Goal: Task Accomplishment & Management: Use online tool/utility

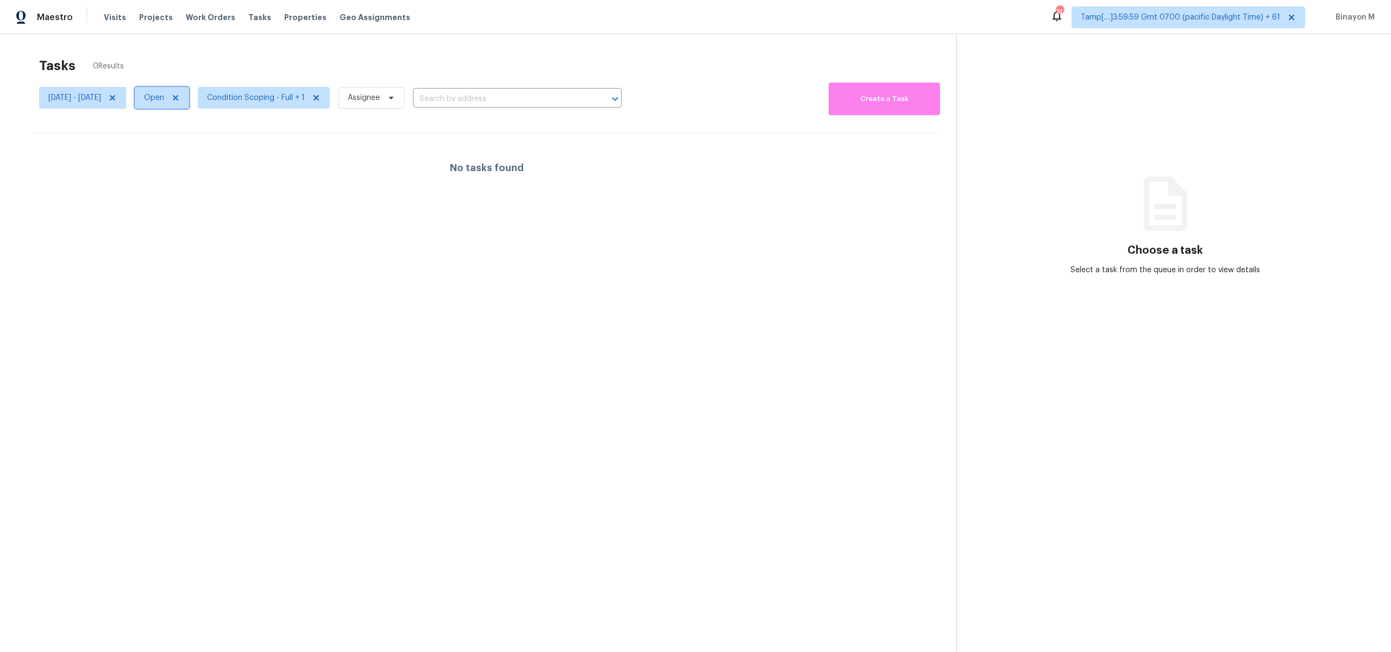
click at [178, 98] on icon at bounding box center [175, 97] width 5 height 5
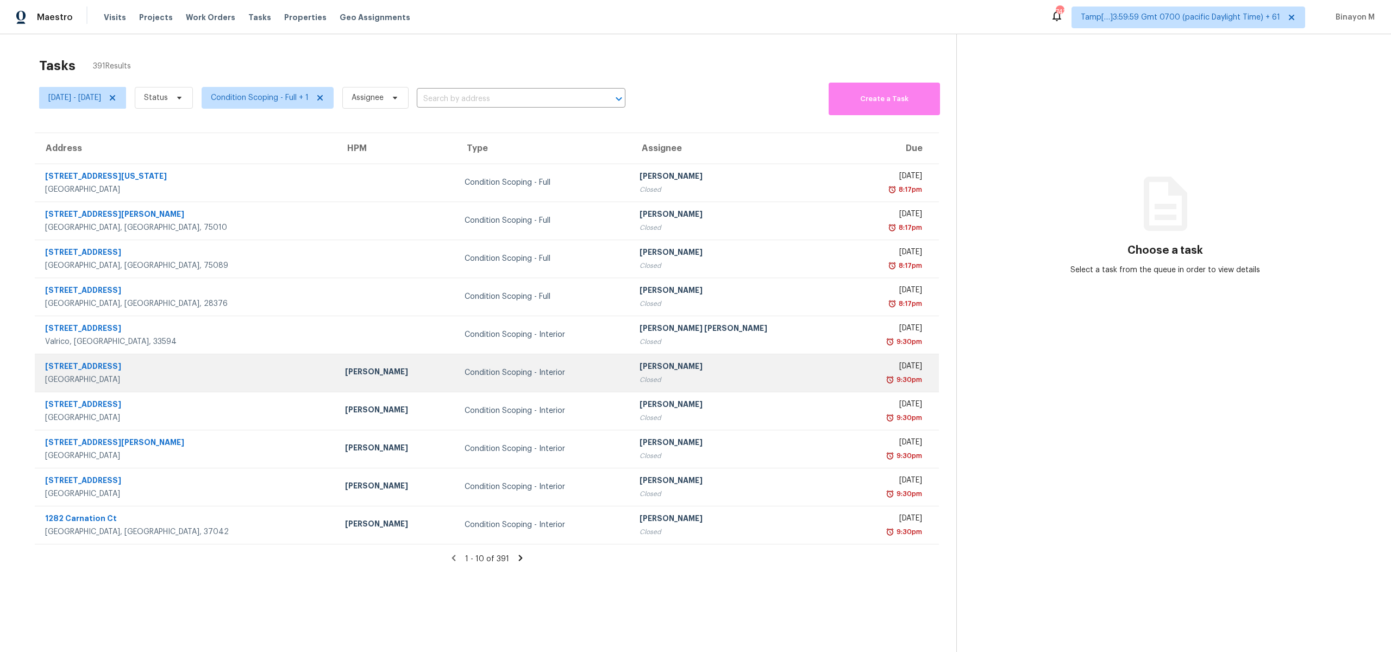
click at [472, 372] on div "Condition Scoping - Interior" at bounding box center [544, 372] width 158 height 11
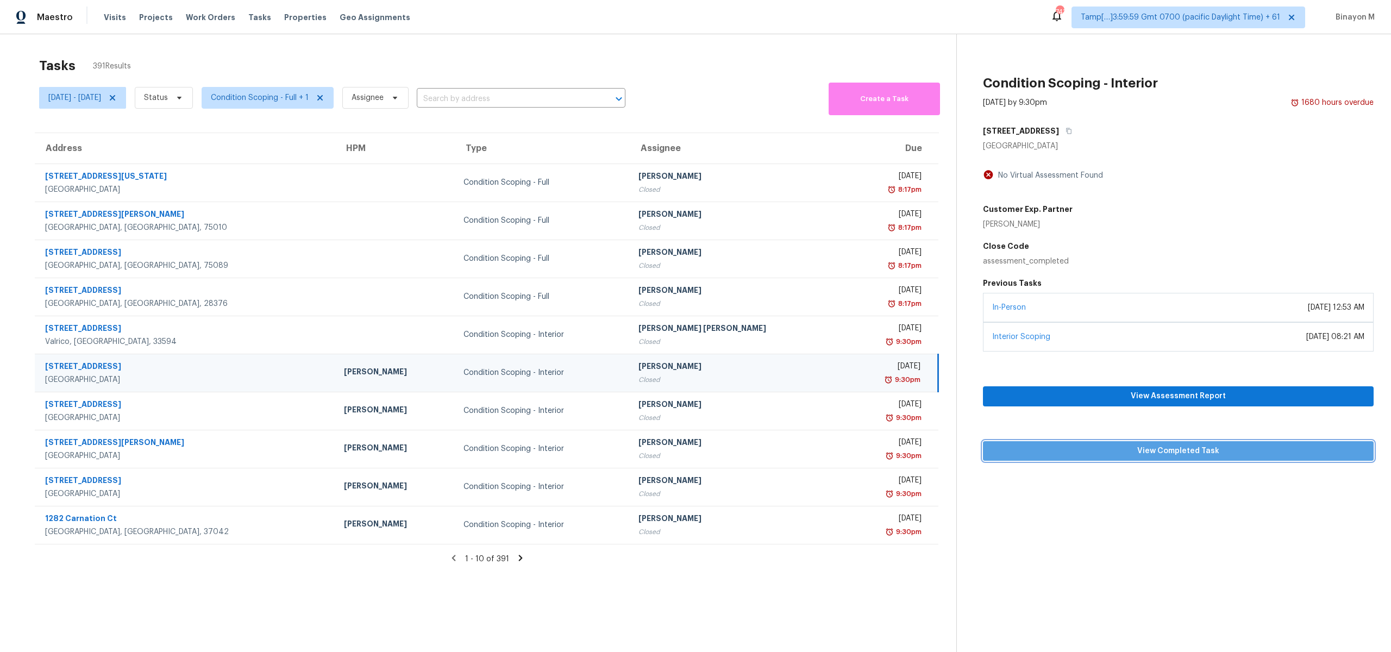
click at [1135, 450] on span "View Completed Task" at bounding box center [1178, 452] width 373 height 14
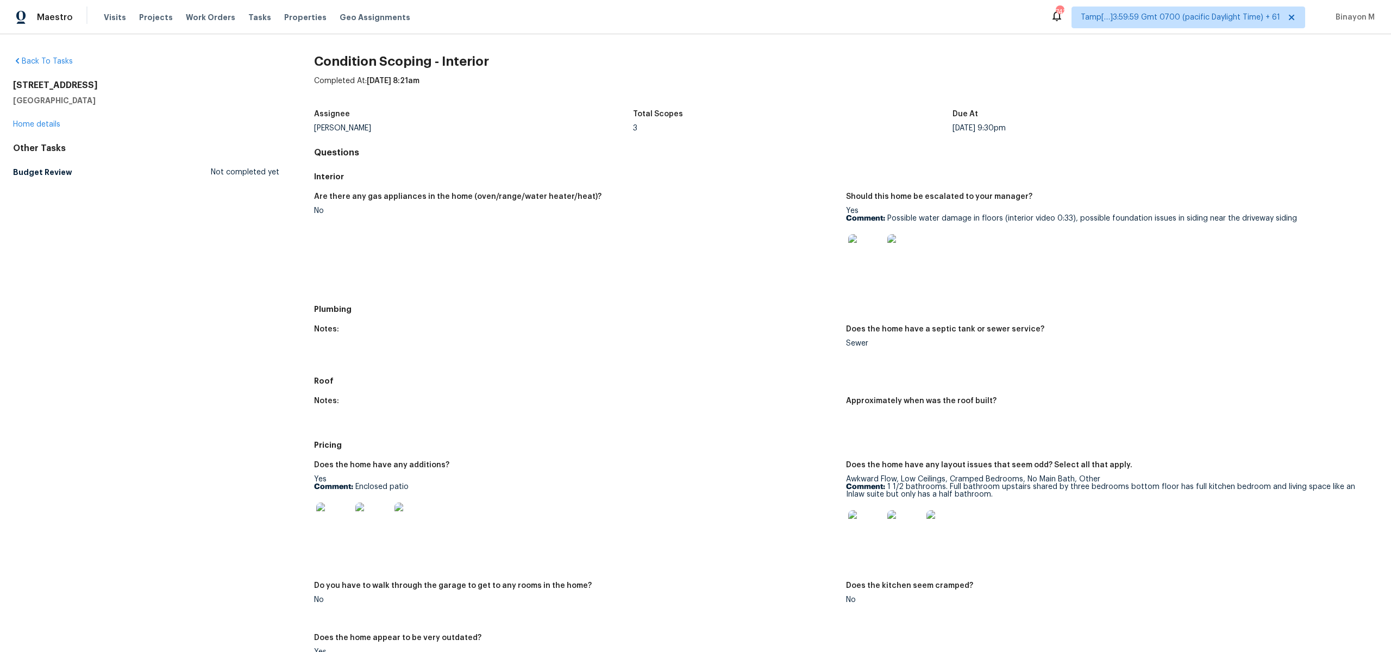
drag, startPoint x: 120, startPoint y: 99, endPoint x: 3, endPoint y: 80, distance: 117.8
click at [3, 80] on div "Back To Tasks 919 Yorkshire Rd Colonial Heights, VA 23834 Home details Other Ta…" at bounding box center [695, 343] width 1391 height 618
copy div "919 Yorkshire Rd Colonial Heights, VA 23834"
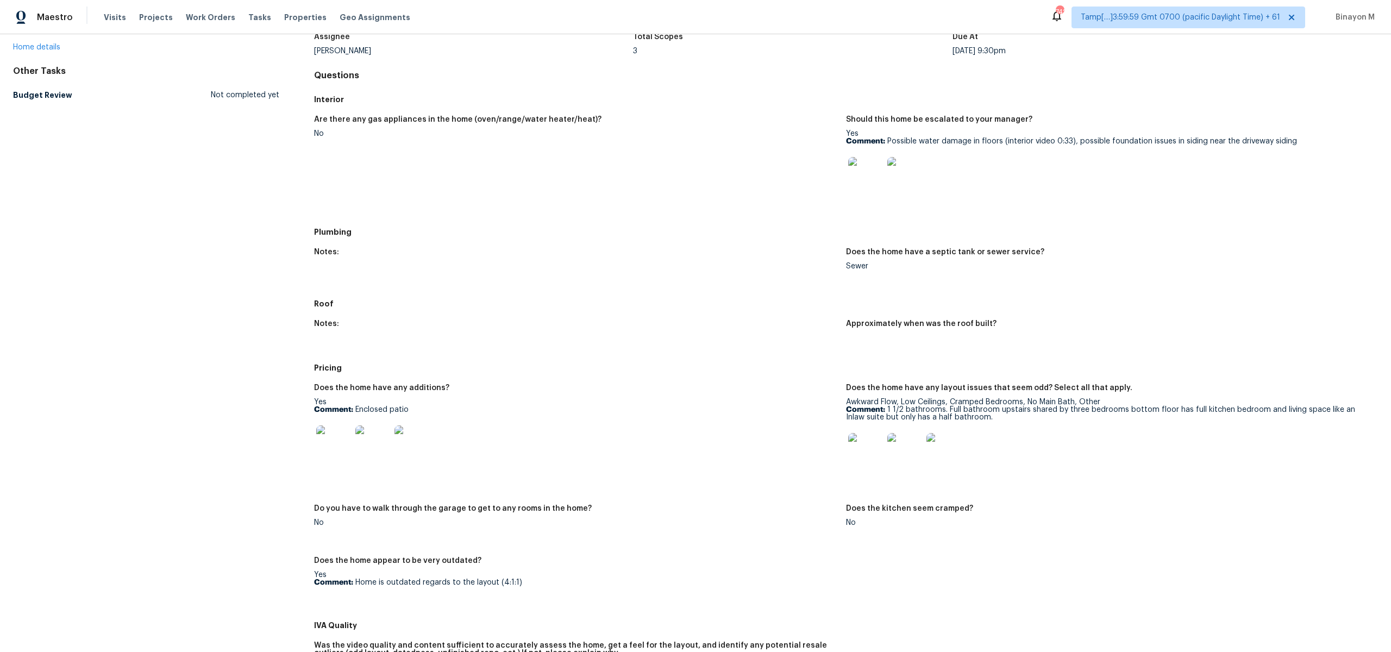
scroll to position [422, 0]
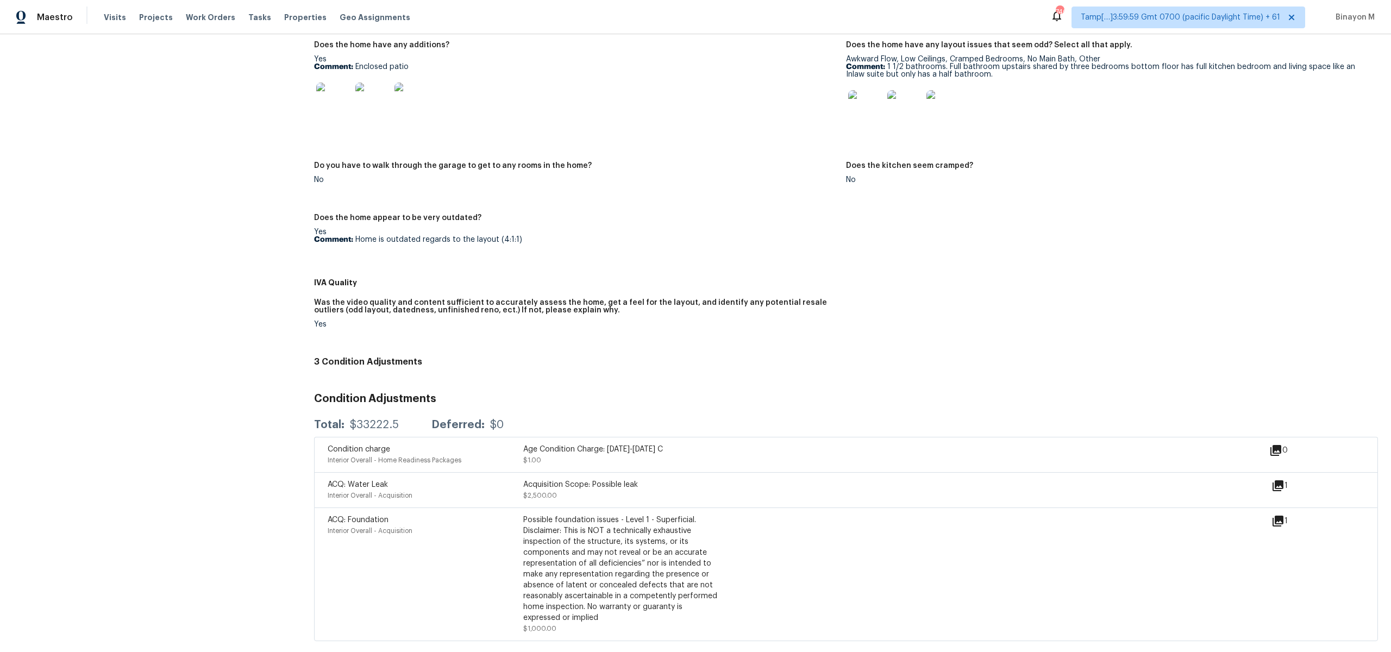
click at [587, 447] on div "Age Condition Charge: 1922-1978 C" at bounding box center [621, 449] width 196 height 11
copy div "Charge"
drag, startPoint x: 606, startPoint y: 447, endPoint x: 659, endPoint y: 447, distance: 52.7
click at [659, 447] on div "Age Condition Charge: 1922-1978 C" at bounding box center [621, 449] width 196 height 11
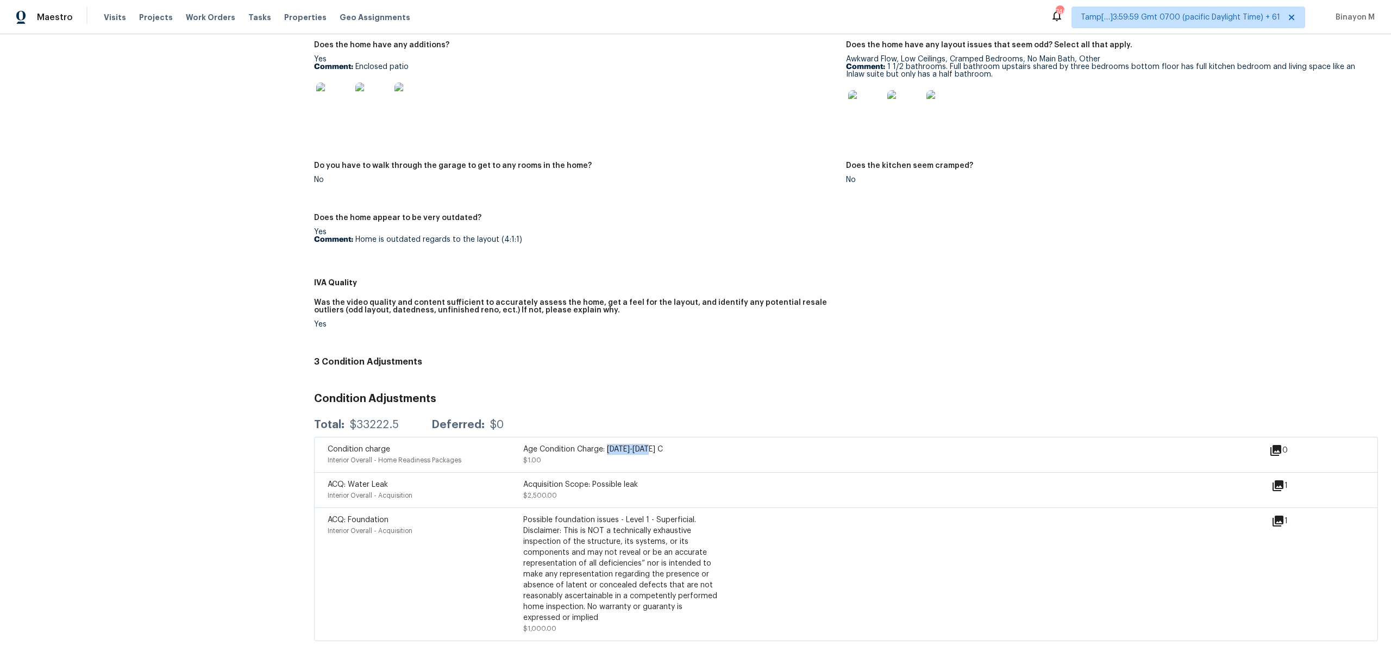
copy div "1922-1978 C"
click at [609, 484] on div "Acquisition Scope: Possible leak" at bounding box center [621, 484] width 196 height 11
click at [639, 488] on div "Acquisition Scope: Possible leak" at bounding box center [621, 484] width 196 height 11
drag, startPoint x: 639, startPoint y: 486, endPoint x: 592, endPoint y: 486, distance: 46.7
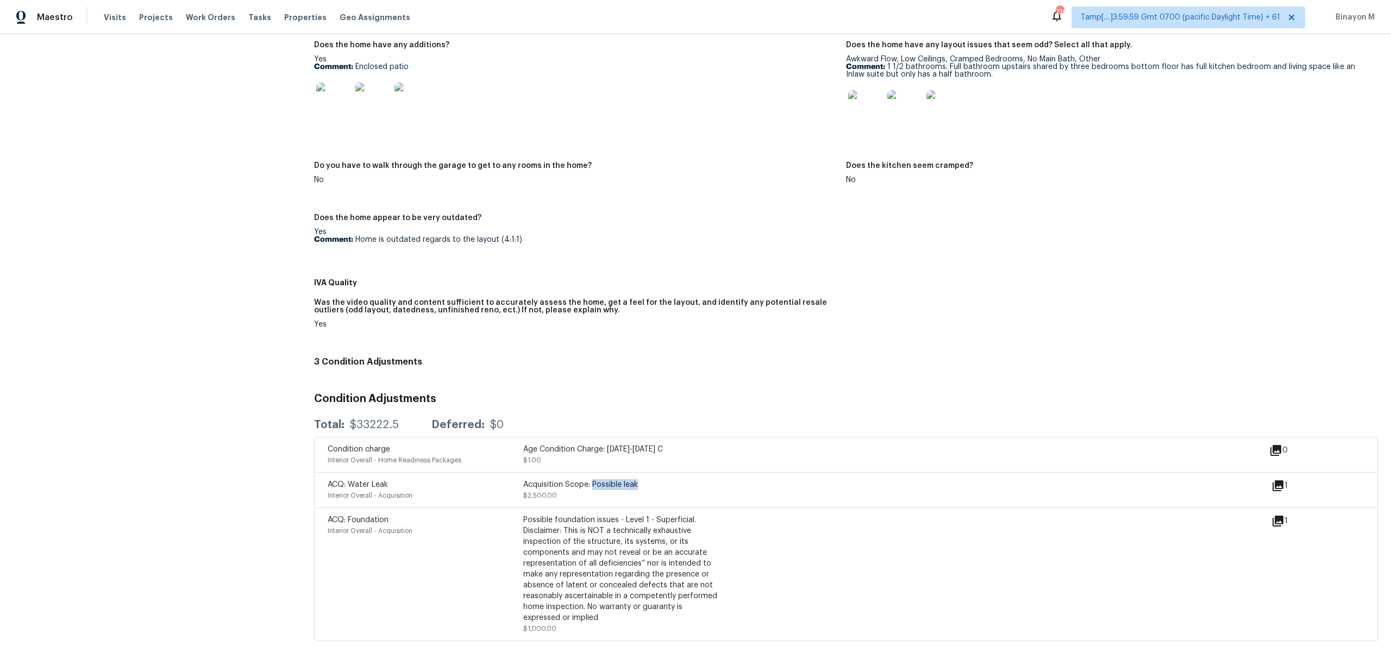
click at [592, 486] on div "Acquisition Scope: Possible leak" at bounding box center [621, 484] width 196 height 11
copy div "Possible leak"
drag, startPoint x: 654, startPoint y: 519, endPoint x: 699, endPoint y: 523, distance: 45.3
click at [699, 523] on div "Possible foundation issues - Level 1 - Superficial. Disclaimer: This is NOT a t…" at bounding box center [621, 569] width 196 height 109
click at [700, 523] on div "Possible foundation issues - Level 1 - Superficial. Disclaimer: This is NOT a t…" at bounding box center [621, 569] width 196 height 109
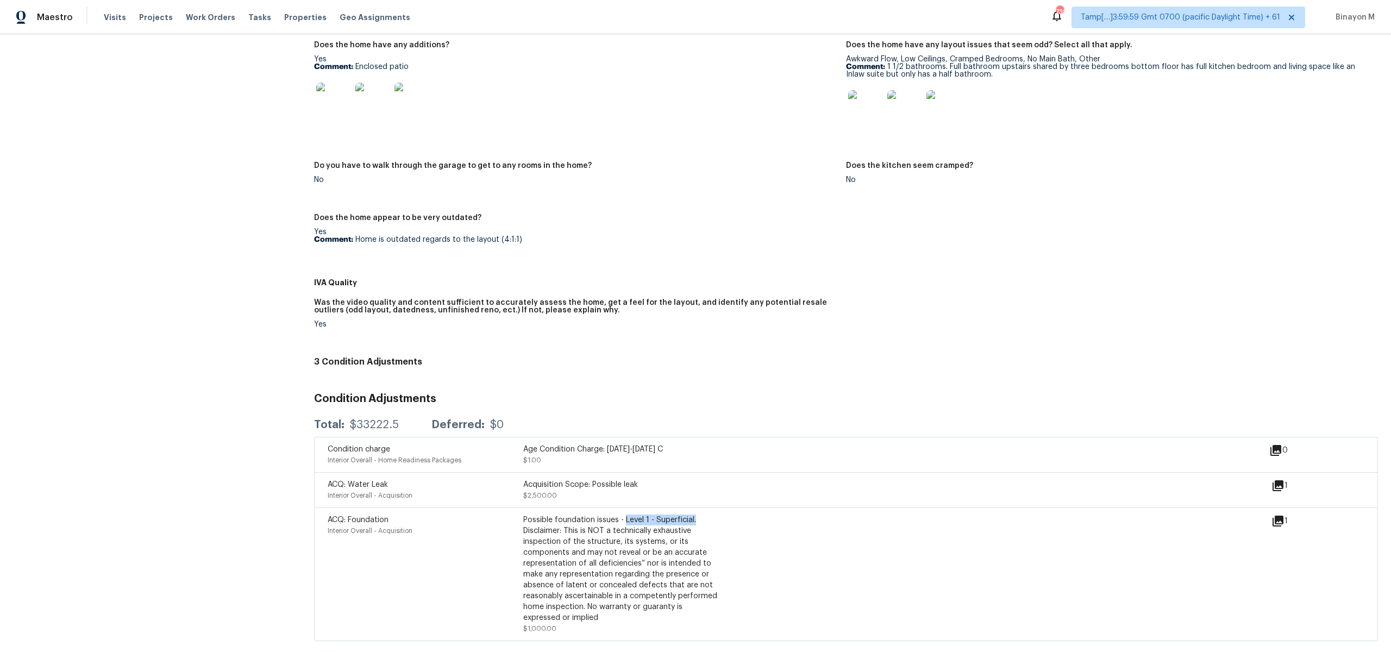
drag, startPoint x: 698, startPoint y: 521, endPoint x: 624, endPoint y: 521, distance: 74.4
click at [624, 521] on div "Possible foundation issues - Level 1 - Superficial. Disclaimer: This is NOT a t…" at bounding box center [621, 569] width 196 height 109
copy div "Level 1 - Superficial."
drag, startPoint x: 379, startPoint y: 484, endPoint x: 454, endPoint y: 485, distance: 74.5
click at [454, 485] on div "ACQ: Water Leak" at bounding box center [426, 484] width 196 height 11
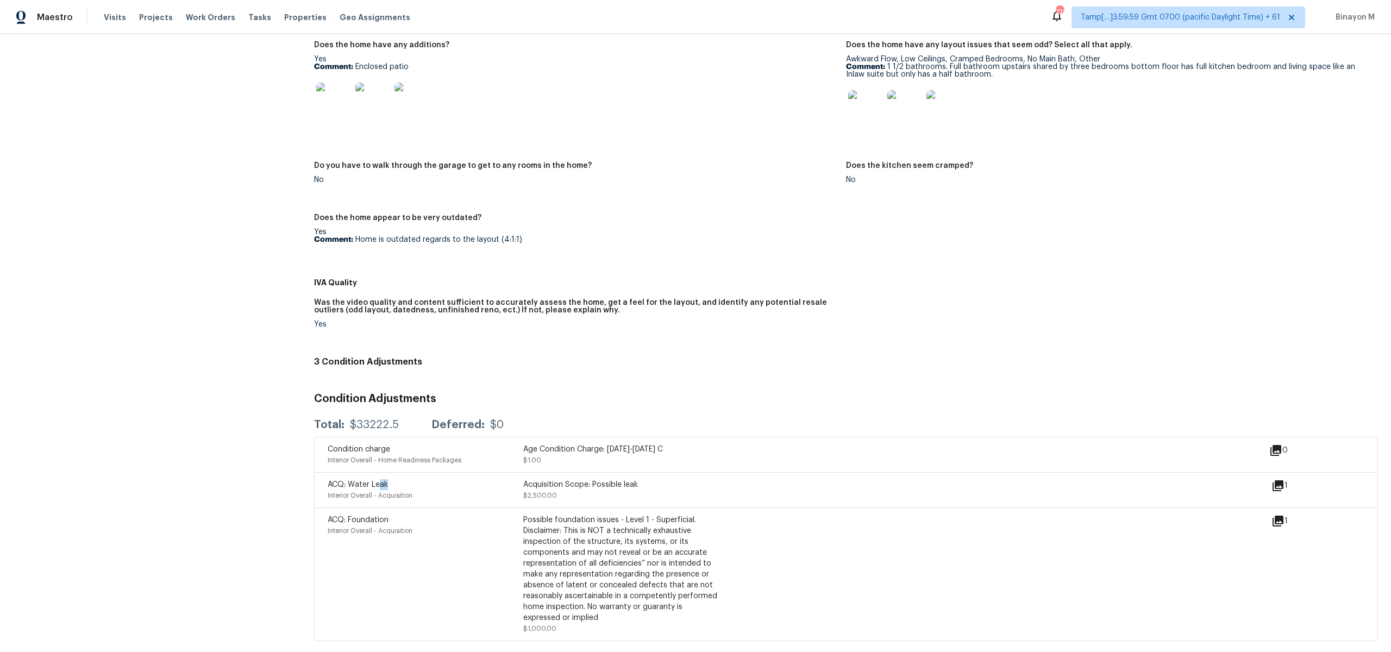
click at [454, 485] on div "ACQ: Water Leak" at bounding box center [426, 484] width 196 height 11
drag, startPoint x: 352, startPoint y: 497, endPoint x: 418, endPoint y: 496, distance: 66.3
click at [418, 496] on div "Interior Overall - Acquisition" at bounding box center [426, 495] width 196 height 11
drag, startPoint x: 420, startPoint y: 496, endPoint x: 329, endPoint y: 500, distance: 90.9
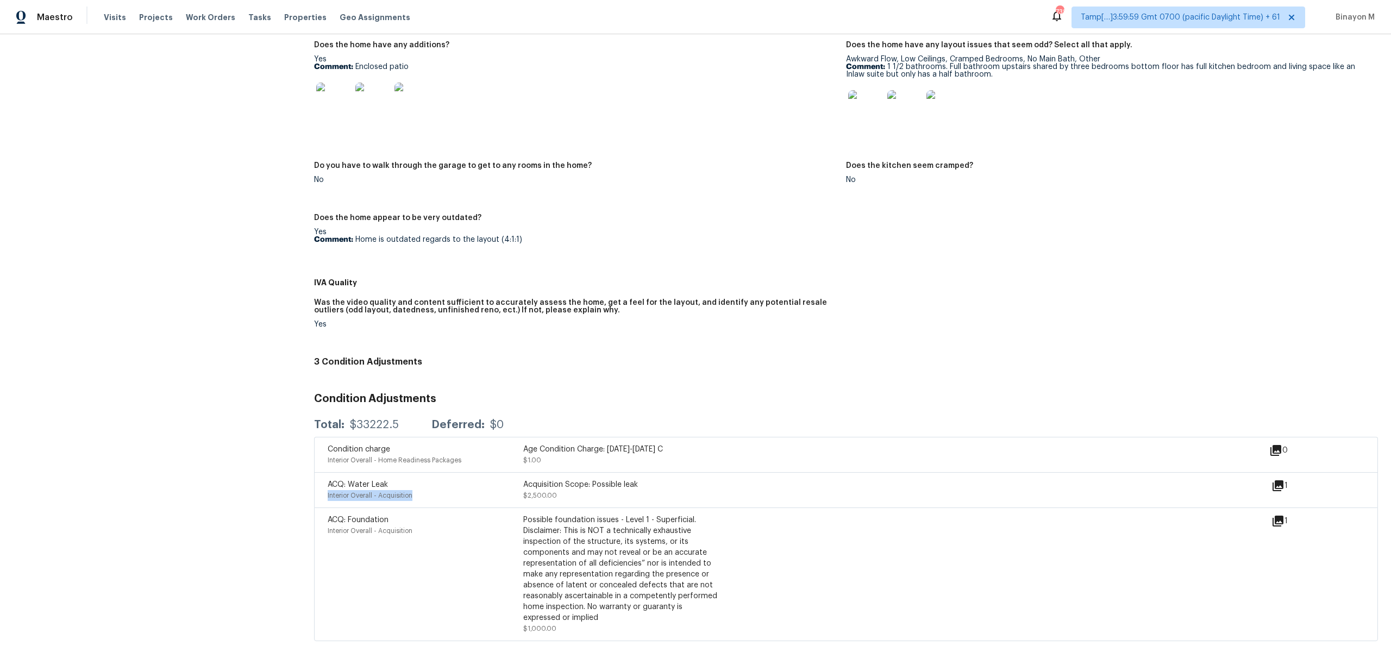
click at [328, 500] on div "Interior Overall - Acquisition" at bounding box center [426, 495] width 196 height 11
drag, startPoint x: 415, startPoint y: 529, endPoint x: 326, endPoint y: 530, distance: 89.7
click at [326, 530] on div "ACQ: Foundation Interior Overall - Acquisition Possible foundation issues - Lev…" at bounding box center [846, 575] width 1064 height 134
click at [290, 535] on div "Back To Tasks 919 Yorkshire Rd Colonial Heights, VA 23834 Home details Other Ta…" at bounding box center [695, 144] width 1365 height 1016
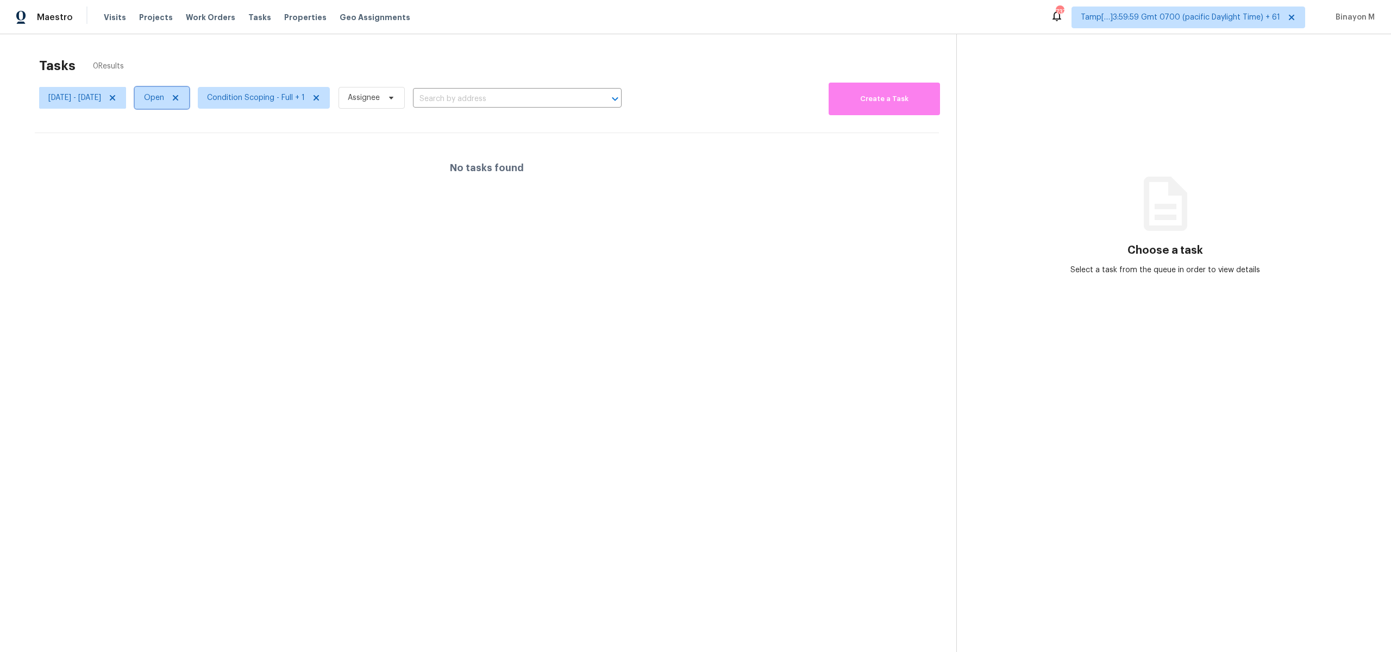
click at [178, 98] on icon at bounding box center [175, 97] width 5 height 5
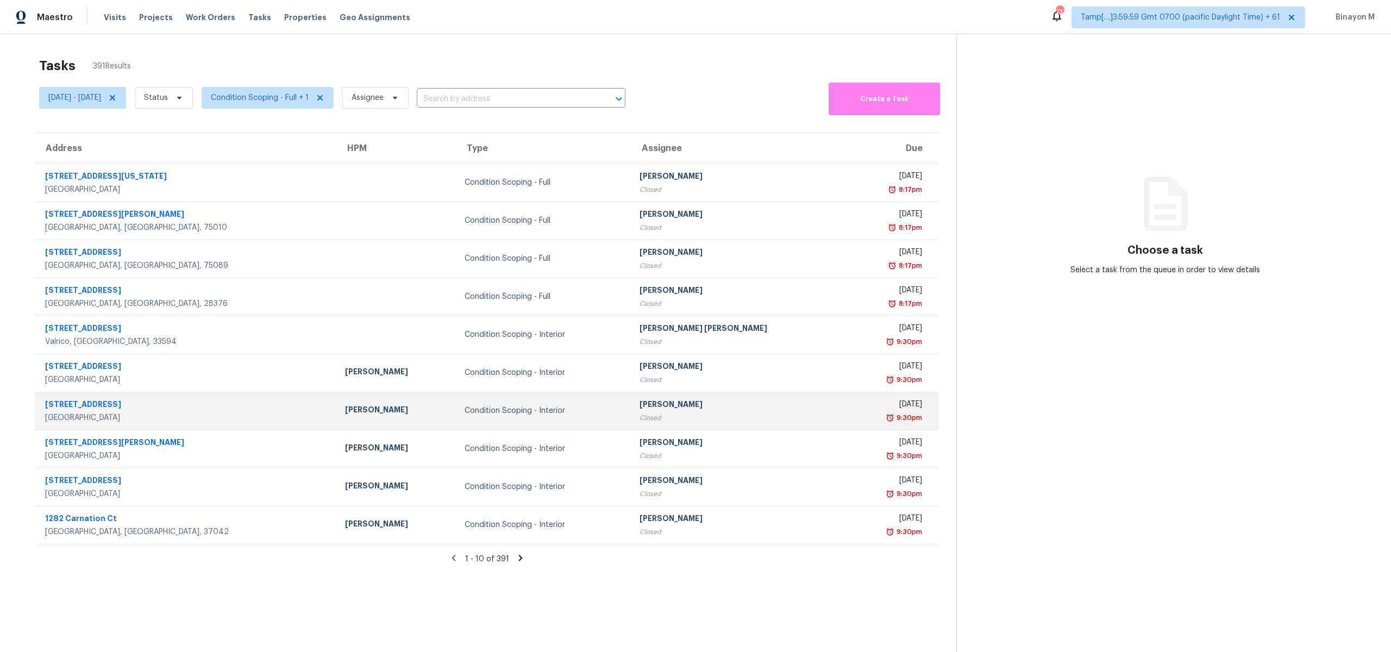
click at [465, 409] on div "Condition Scoping - Interior" at bounding box center [544, 410] width 158 height 11
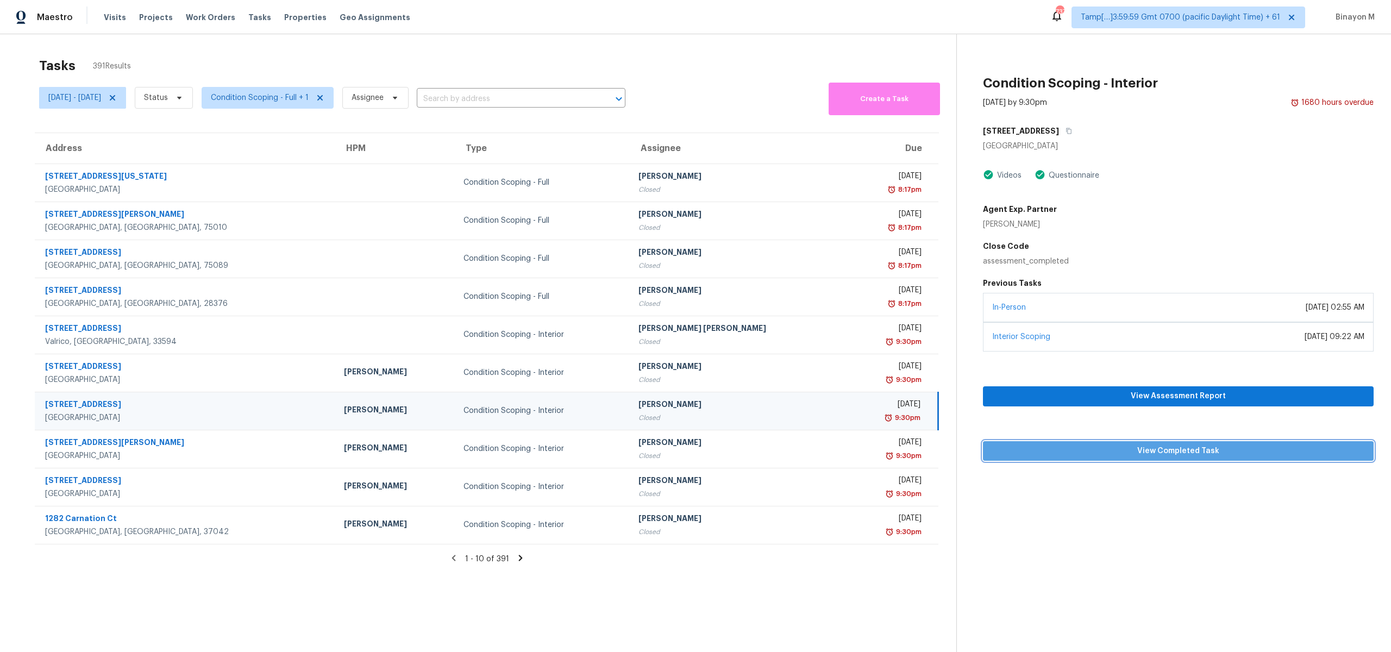
click at [1169, 449] on span "View Completed Task" at bounding box center [1178, 452] width 373 height 14
click at [481, 93] on input "text" at bounding box center [506, 99] width 178 height 17
click at [117, 94] on icon at bounding box center [112, 97] width 9 height 9
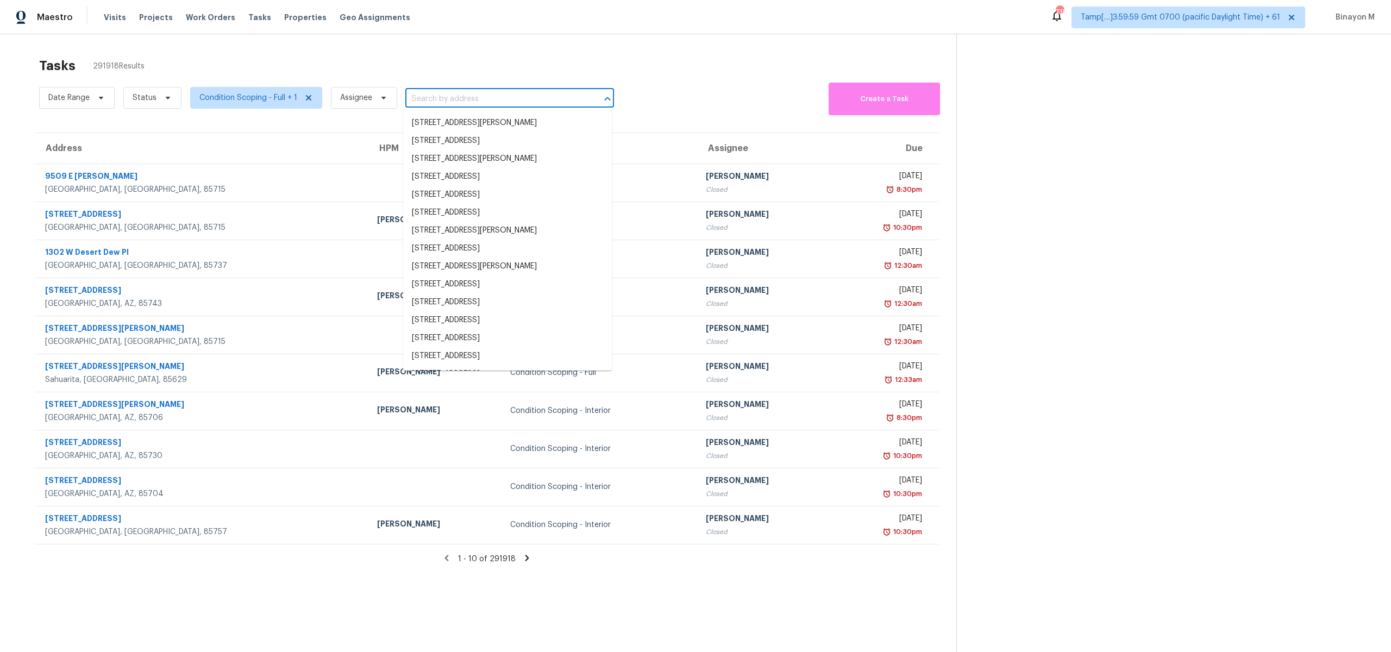
click at [420, 95] on input "text" at bounding box center [494, 99] width 178 height 17
paste input "8719 92nd Ter, Seminole, FL 33777"
type input "8719 92nd Ter, Seminole, FL 33777"
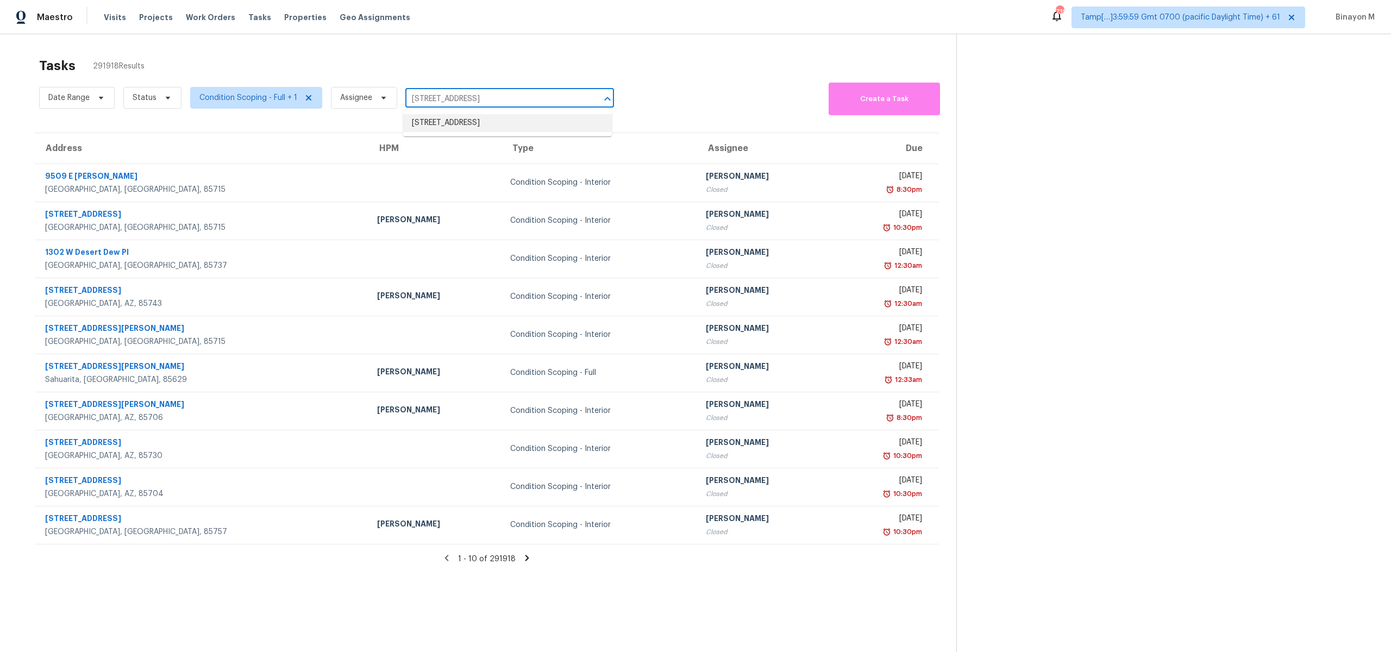
click at [436, 127] on li "8719 92nd Ter, Seminole, FL 33777" at bounding box center [507, 123] width 209 height 18
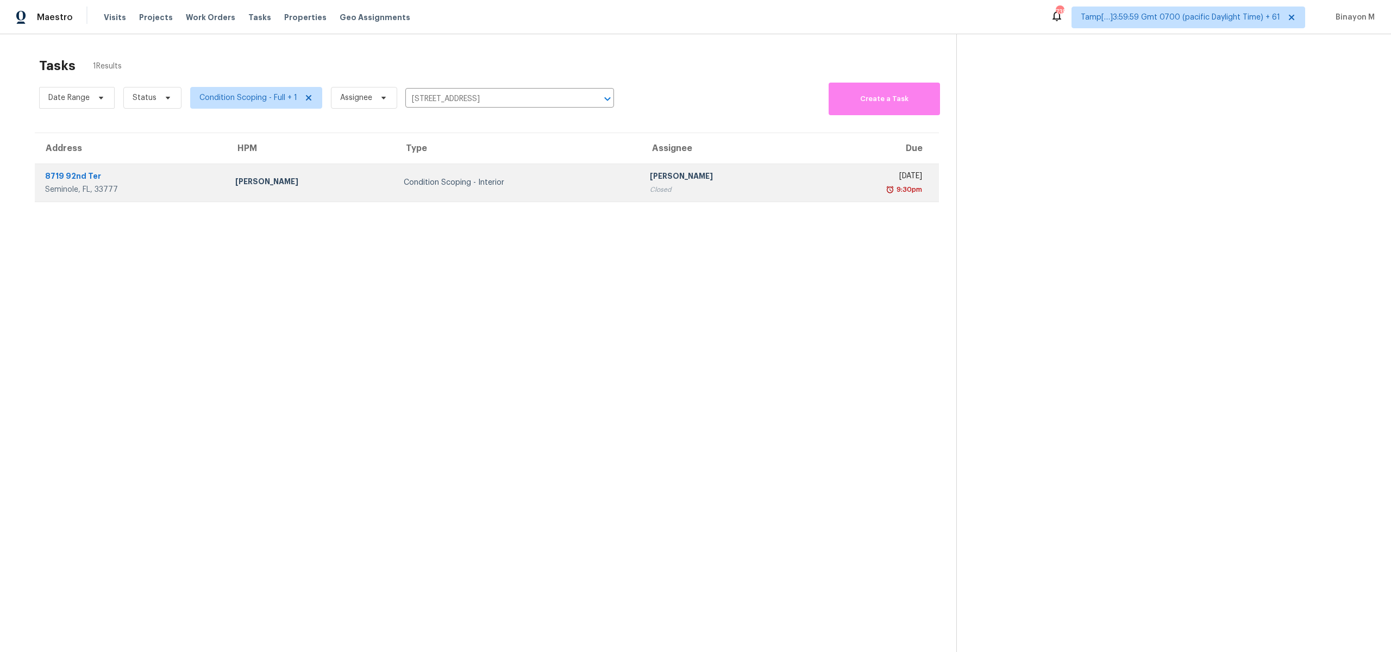
click at [407, 178] on div "Condition Scoping - Interior" at bounding box center [518, 182] width 229 height 11
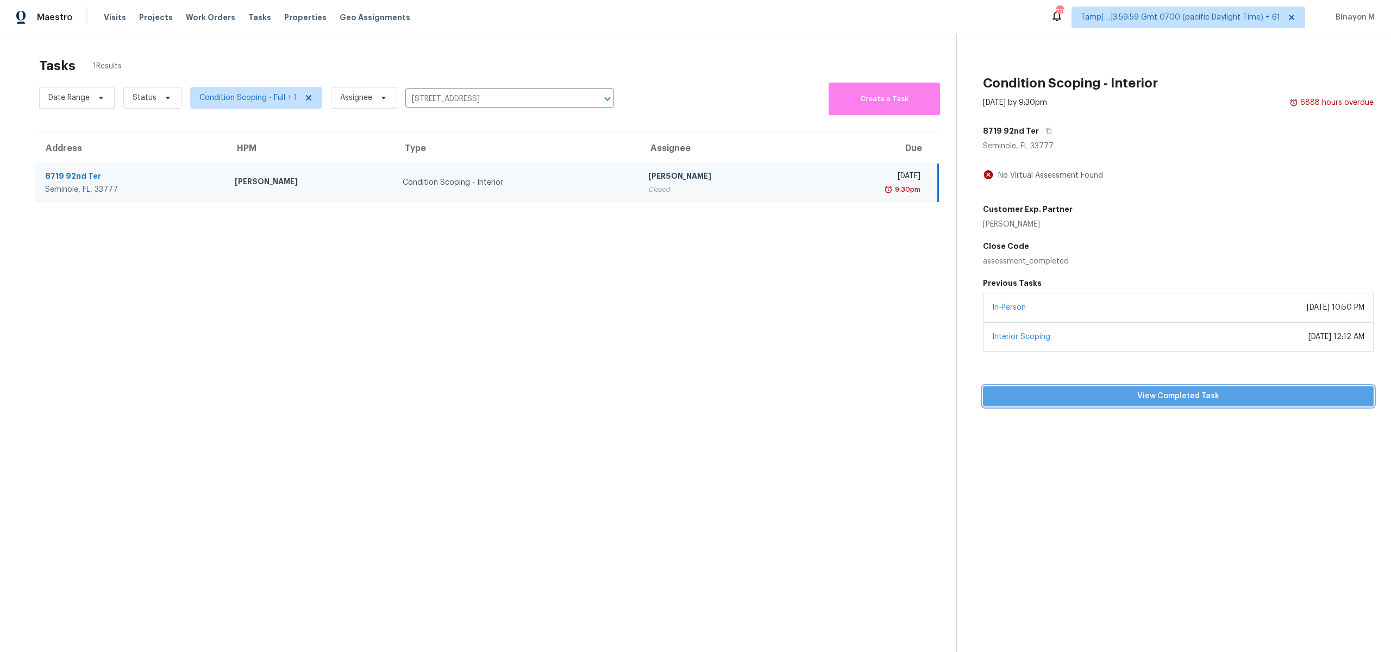
click at [1045, 399] on span "View Completed Task" at bounding box center [1178, 397] width 373 height 14
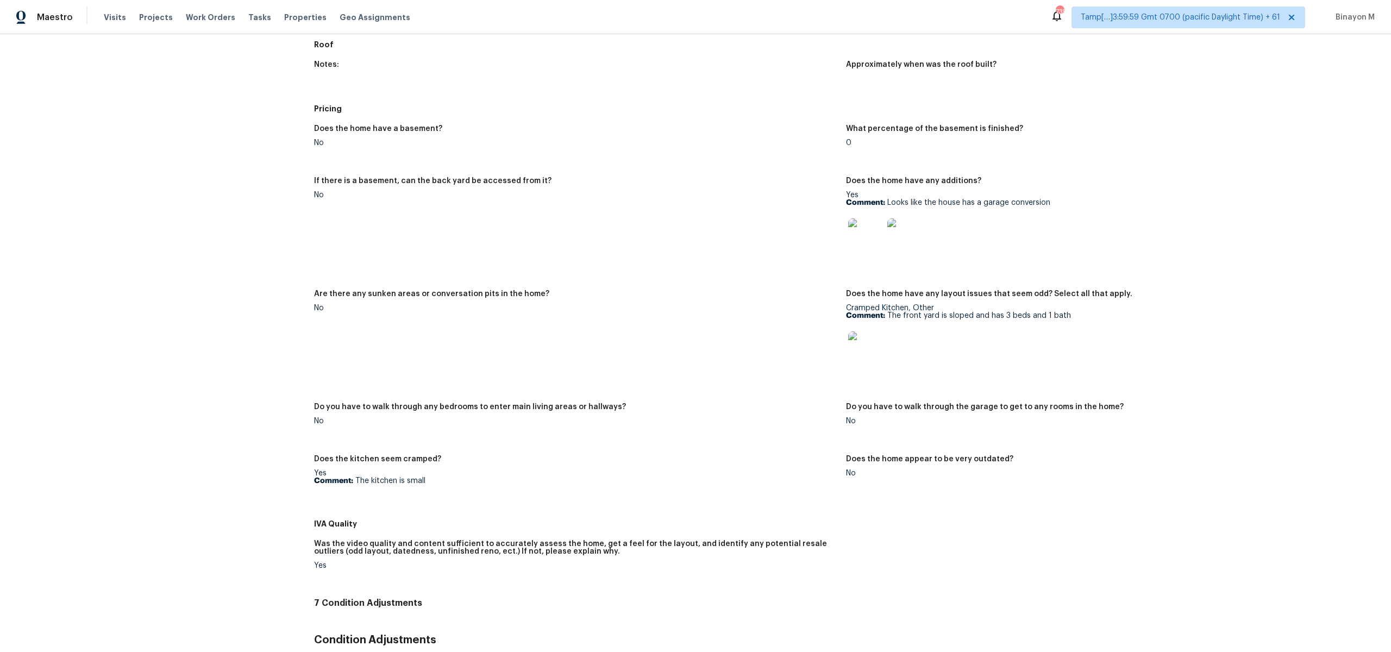
scroll to position [912, 0]
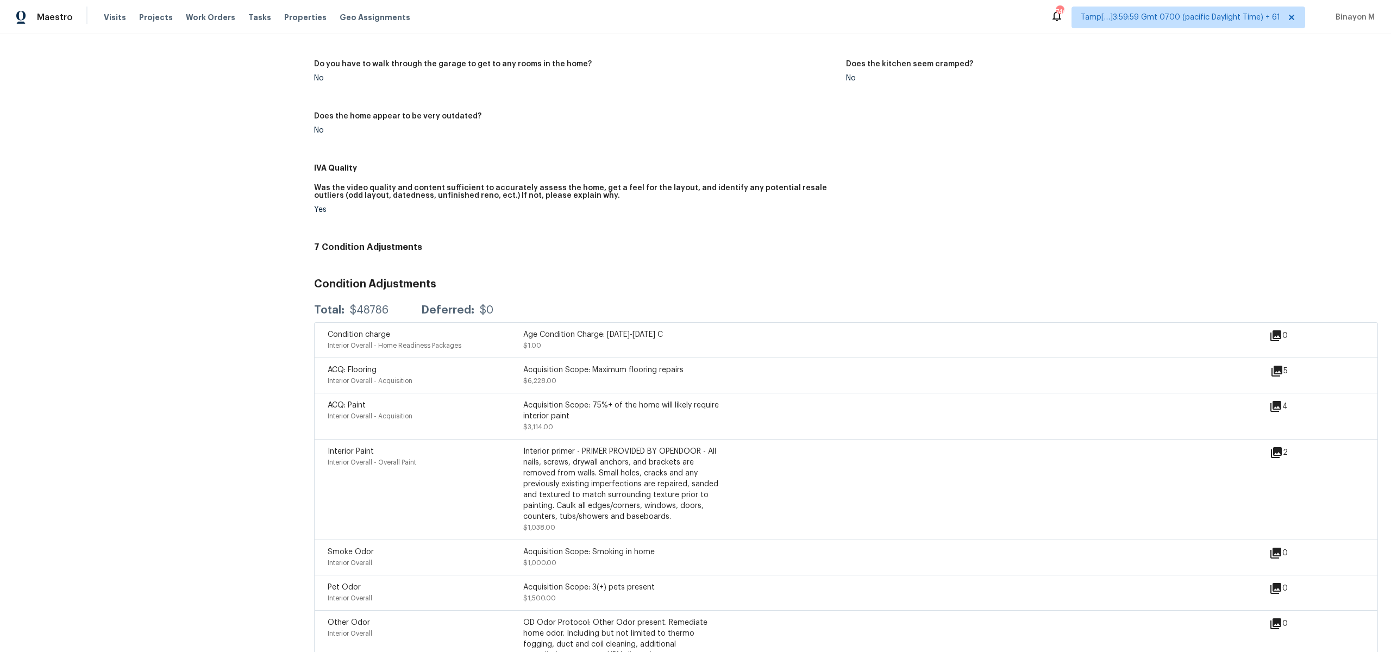
scroll to position [491, 0]
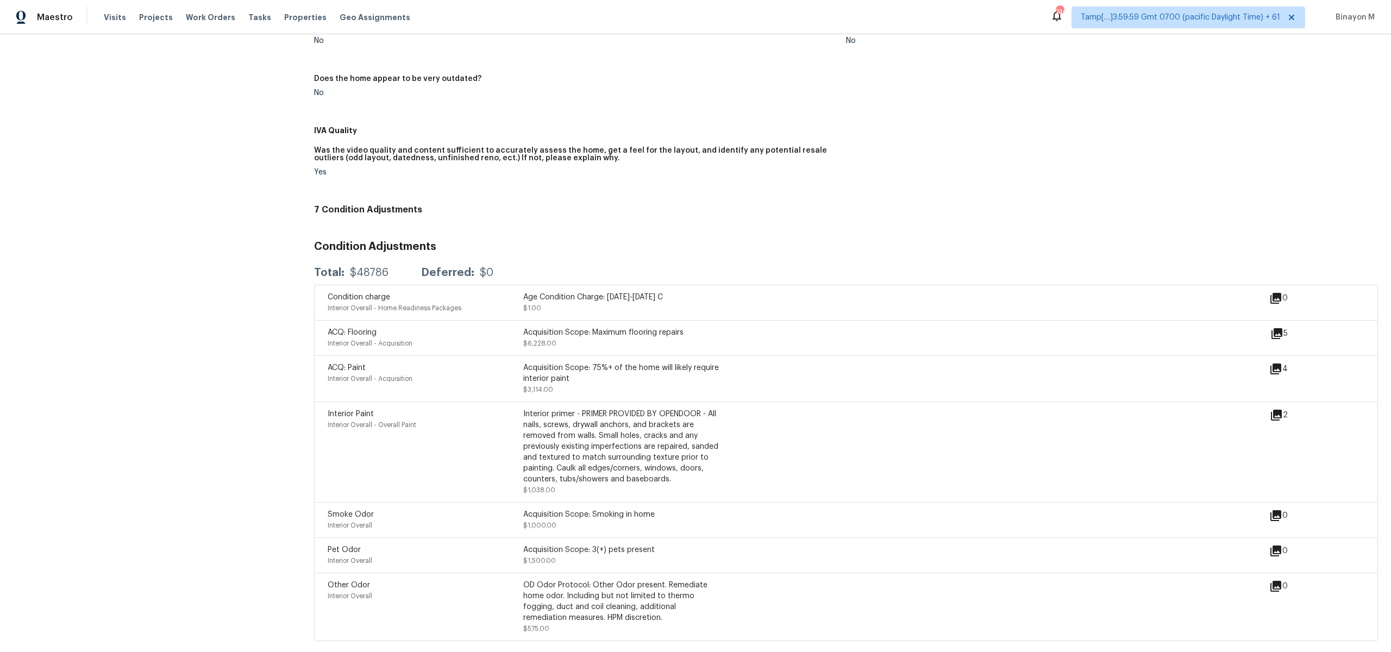
click at [371, 417] on span "Interior Paint" at bounding box center [351, 414] width 46 height 8
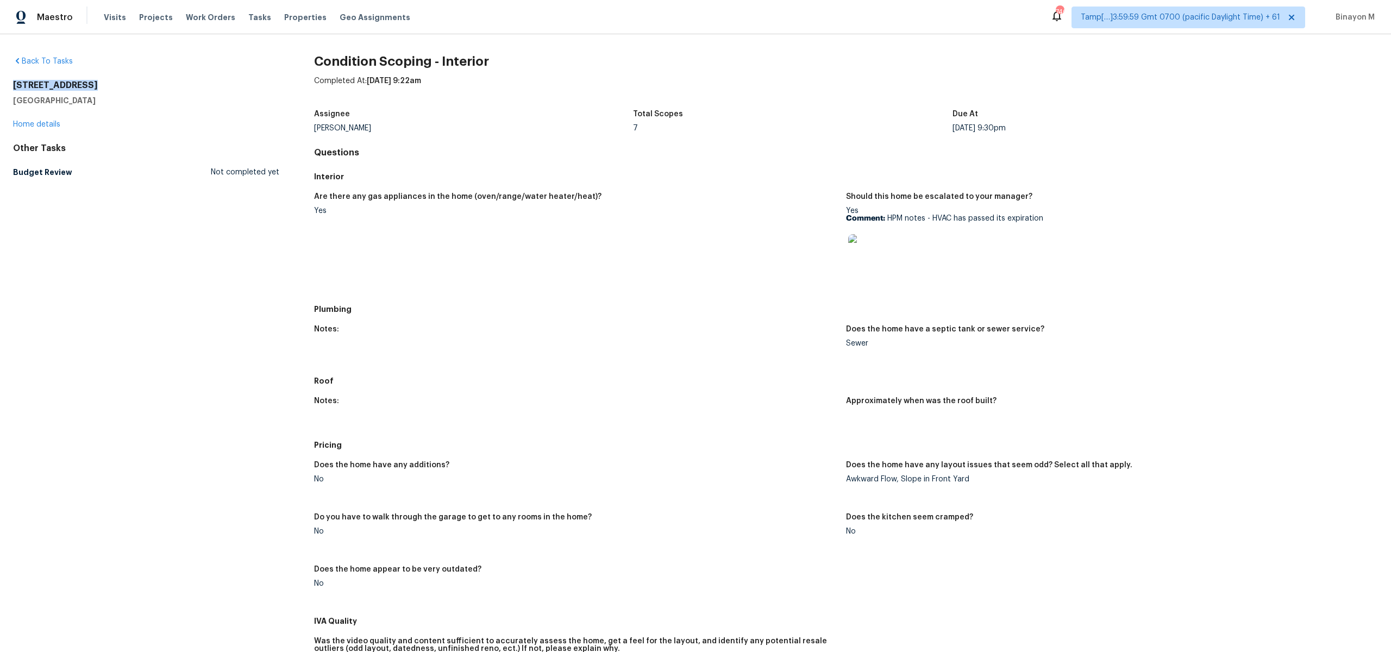
drag, startPoint x: 96, startPoint y: 89, endPoint x: 6, endPoint y: 83, distance: 89.9
click at [6, 83] on div "Back To Tasks 3491 Madeira Way Livermore, CA 94550 Home details Other Tasks Bud…" at bounding box center [695, 343] width 1391 height 618
copy h2 "3491 Madeira Way"
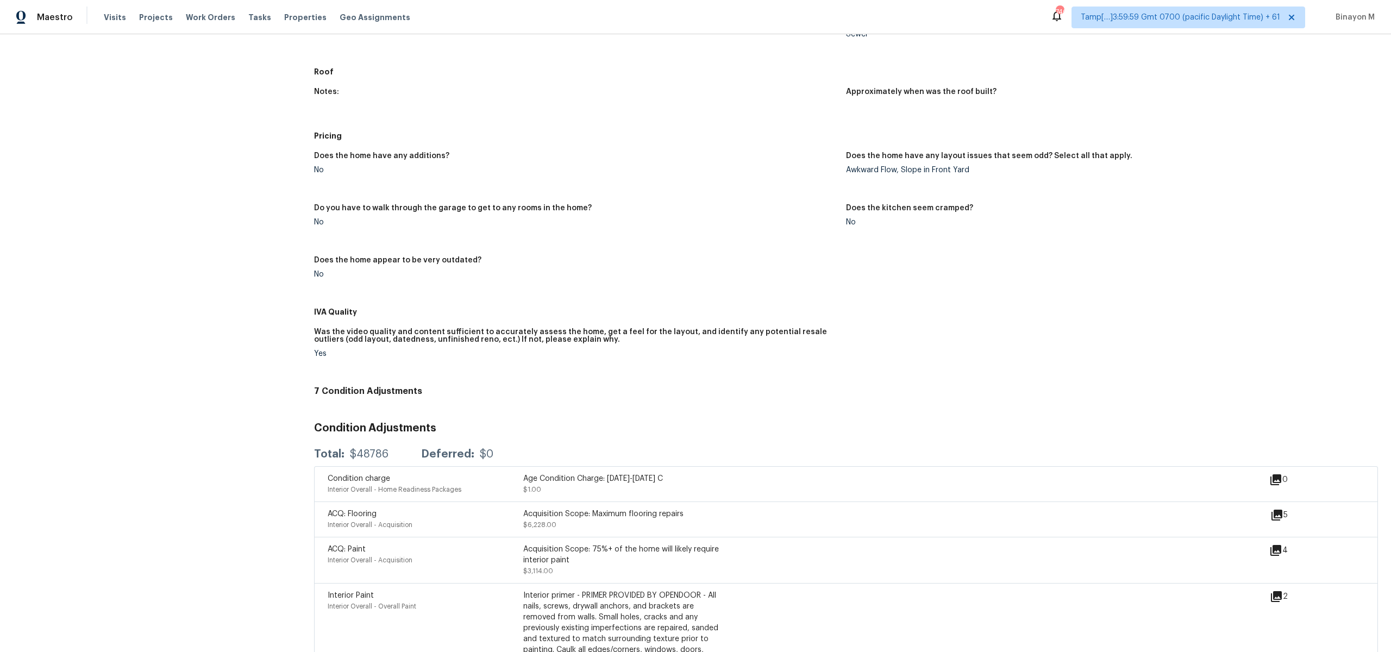
scroll to position [491, 0]
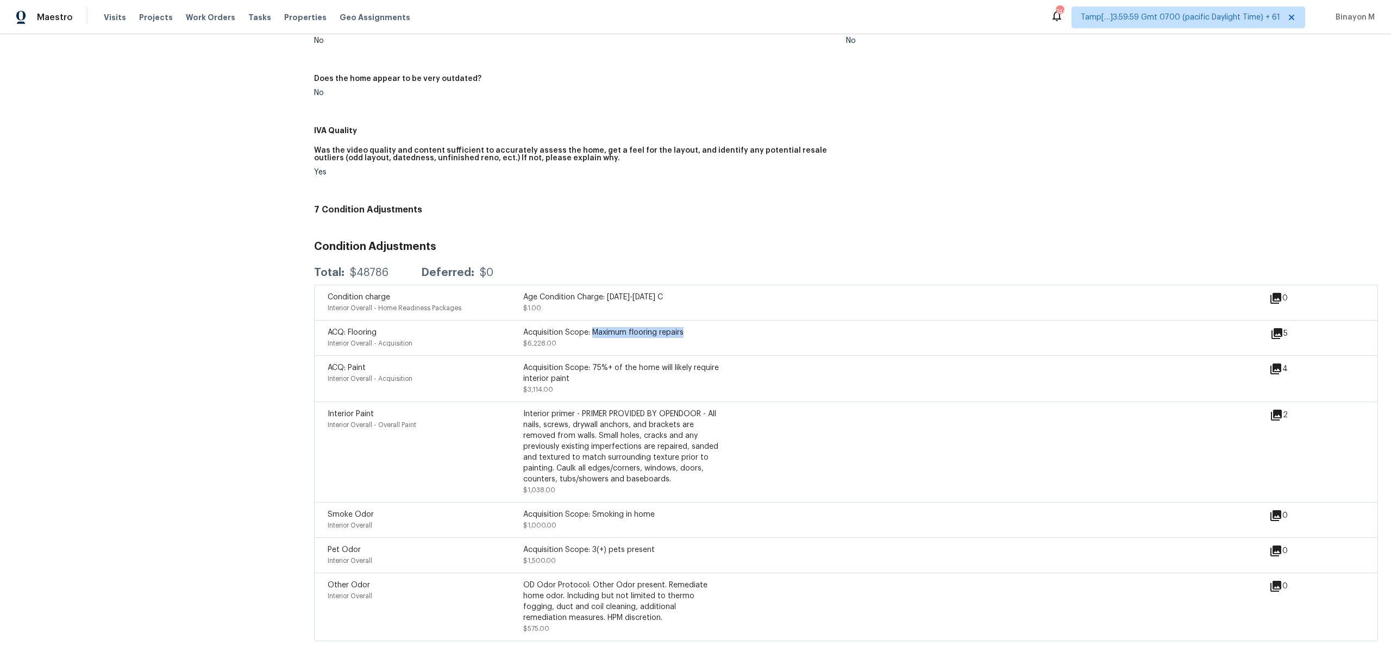
drag, startPoint x: 687, startPoint y: 333, endPoint x: 594, endPoint y: 328, distance: 92.5
click at [594, 328] on div "Acquisition Scope: Maximum flooring repairs" at bounding box center [621, 332] width 196 height 11
copy div "Maximum flooring repairs"
drag, startPoint x: 554, startPoint y: 343, endPoint x: 534, endPoint y: 343, distance: 20.6
click at [534, 343] on div "Acquisition Scope: Maximum flooring repairs $6,228.00" at bounding box center [621, 338] width 196 height 22
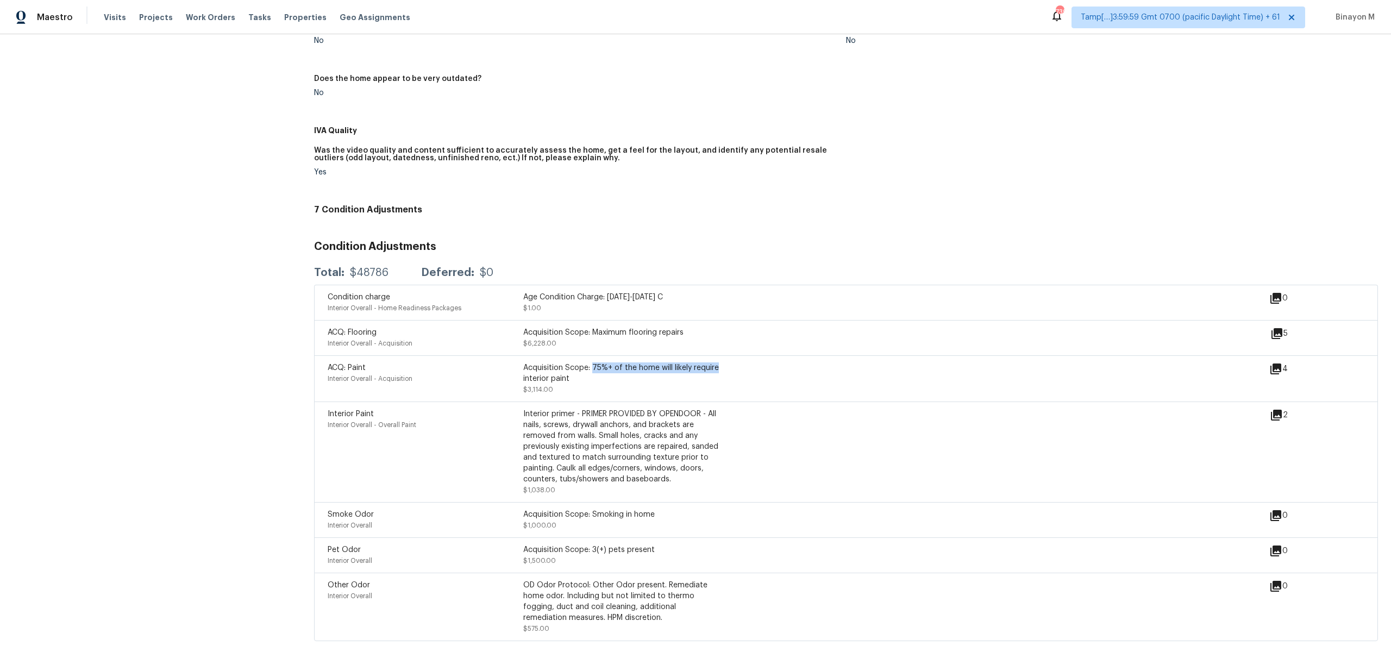
drag, startPoint x: 719, startPoint y: 368, endPoint x: 592, endPoint y: 367, distance: 126.6
click at [592, 367] on div "ACQ: Paint Interior Overall - Acquisition Acquisition Scope: 75%+ of the home w…" at bounding box center [799, 378] width 942 height 33
copy div "75%+ of the home will likely require"
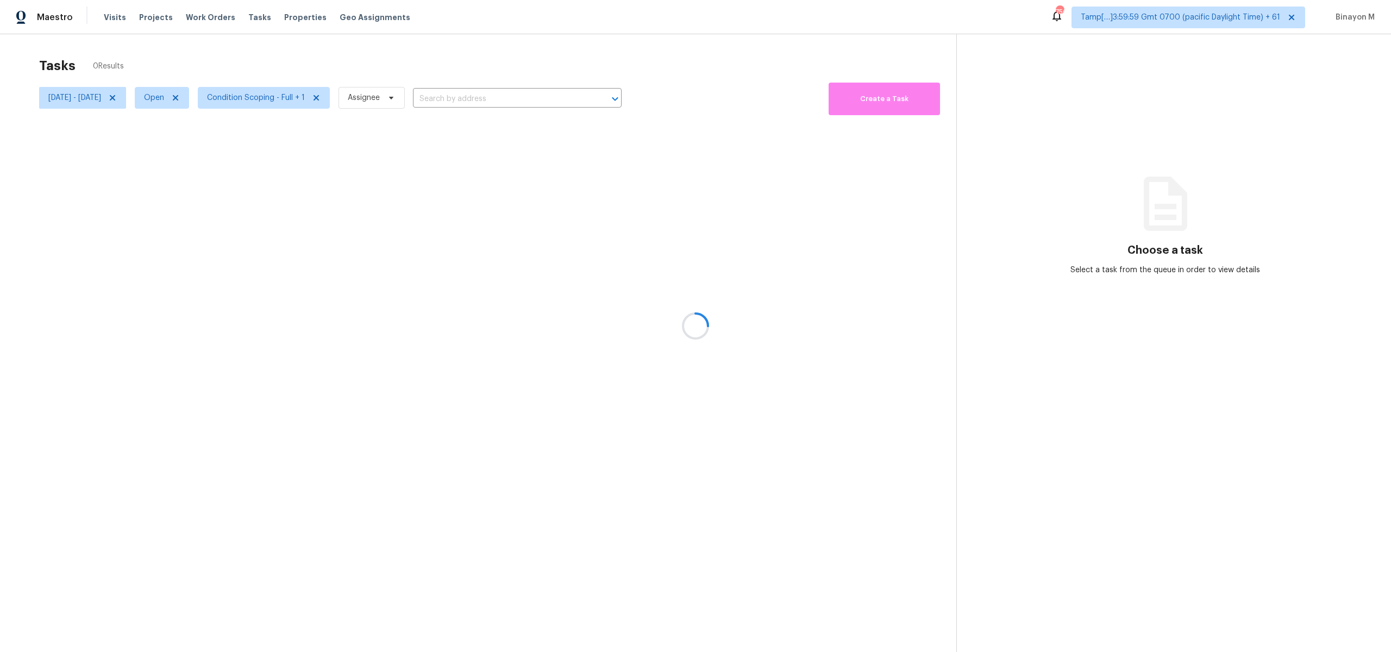
click at [145, 102] on div at bounding box center [695, 326] width 1391 height 652
click at [144, 99] on div at bounding box center [695, 326] width 1391 height 652
click at [117, 99] on icon at bounding box center [112, 97] width 9 height 9
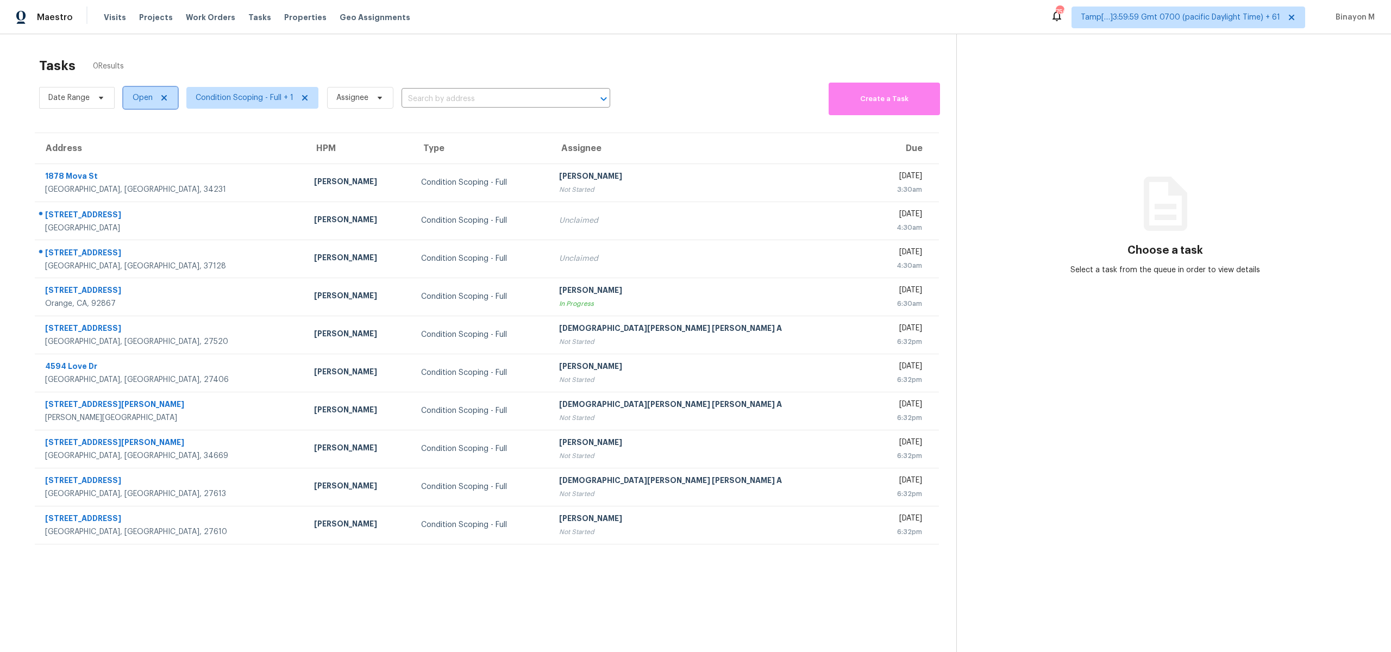
click at [165, 97] on icon at bounding box center [164, 97] width 9 height 9
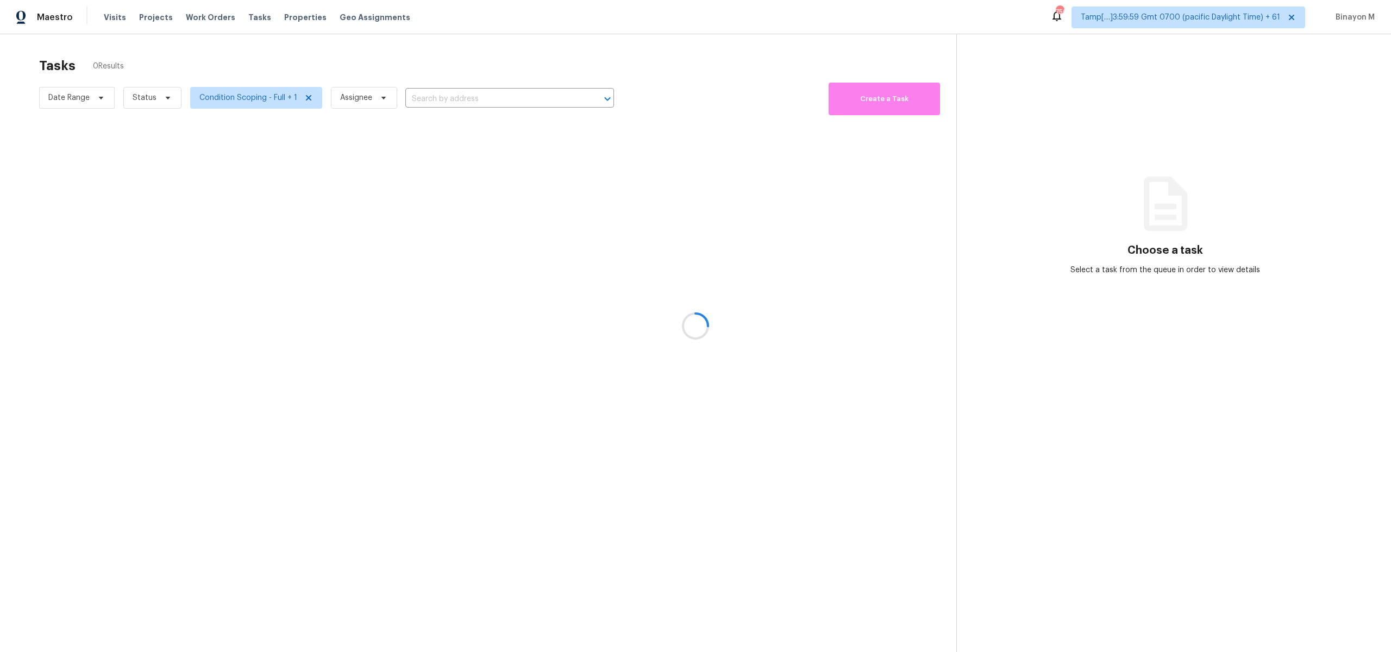
click at [428, 89] on div at bounding box center [695, 326] width 1391 height 652
click at [428, 97] on div at bounding box center [695, 326] width 1391 height 652
click at [443, 96] on div at bounding box center [695, 326] width 1391 height 652
click at [446, 97] on div at bounding box center [695, 326] width 1391 height 652
click at [454, 97] on div at bounding box center [695, 326] width 1391 height 652
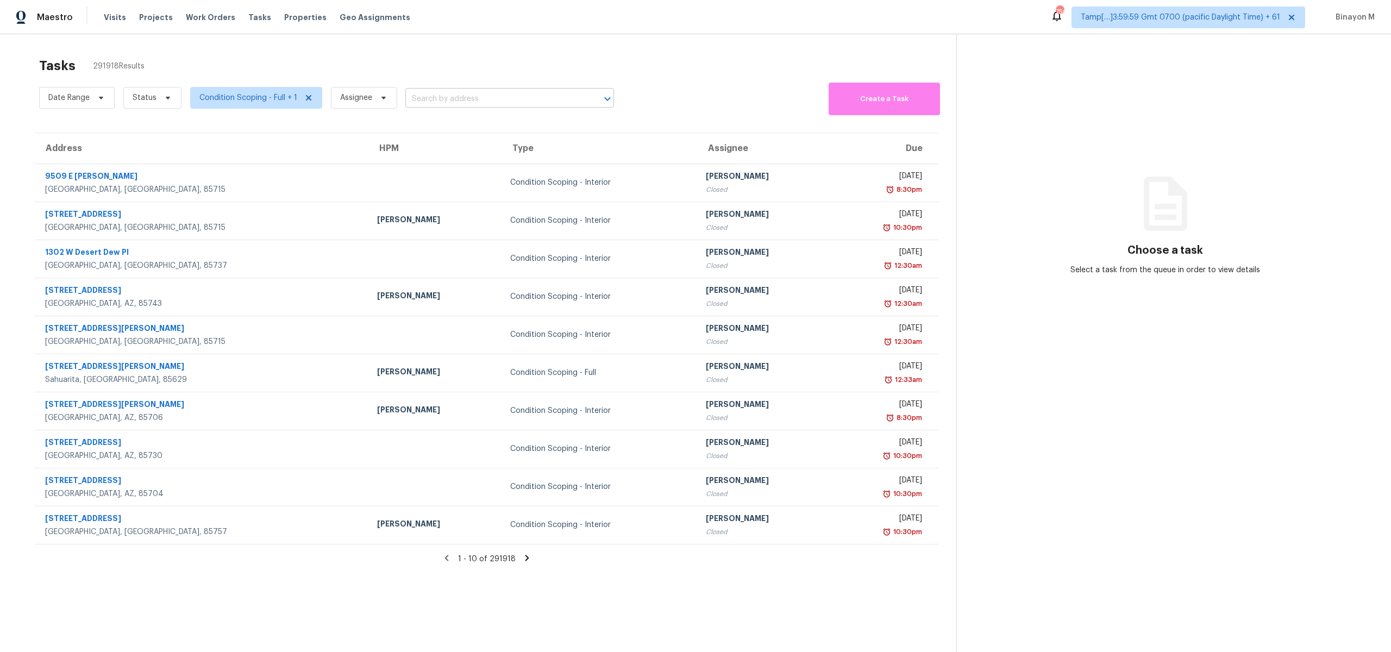
click at [452, 97] on input "text" at bounding box center [494, 99] width 178 height 17
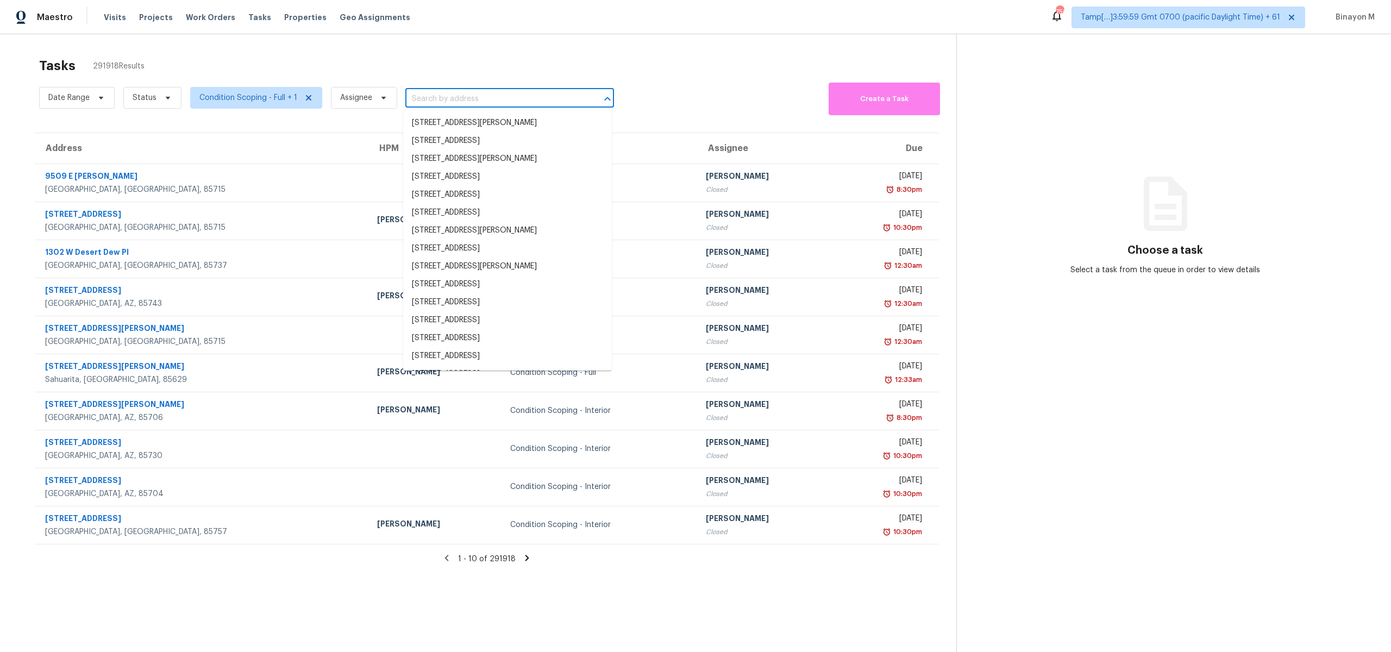
paste input "[STREET_ADDRESS]"
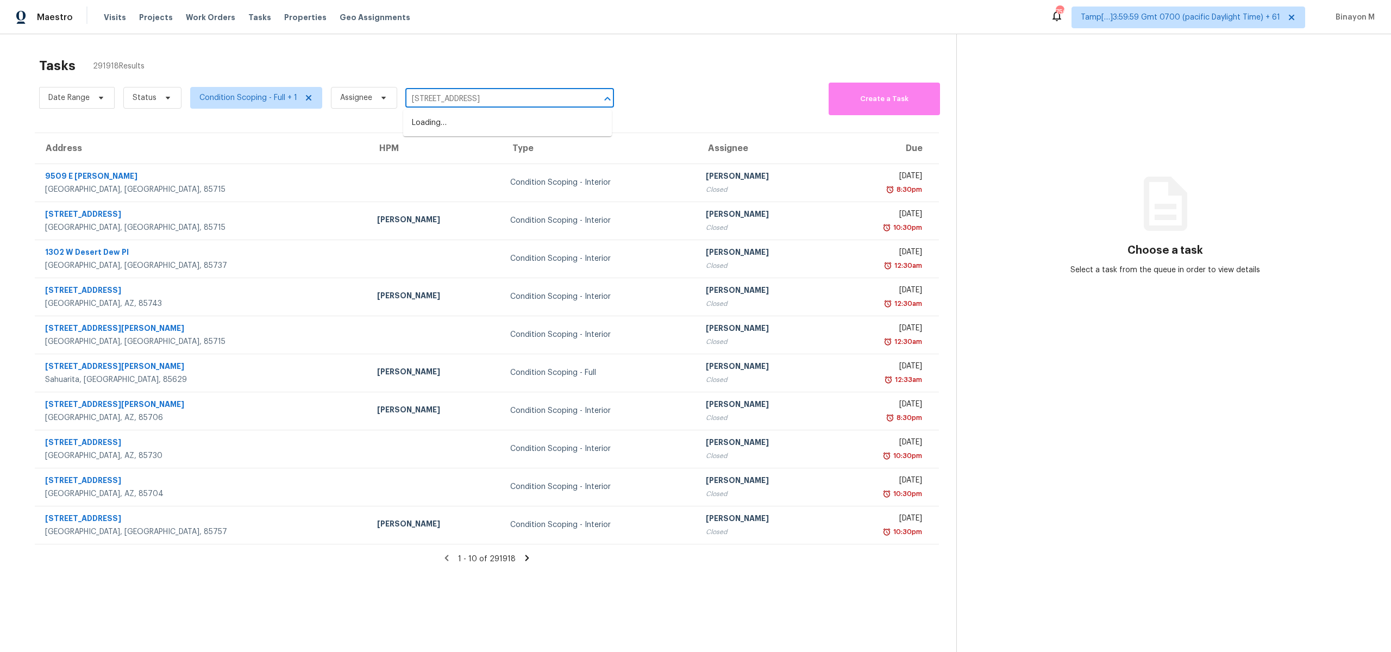
type input "[STREET_ADDRESS]"
click at [447, 123] on li "[STREET_ADDRESS]" at bounding box center [507, 123] width 209 height 18
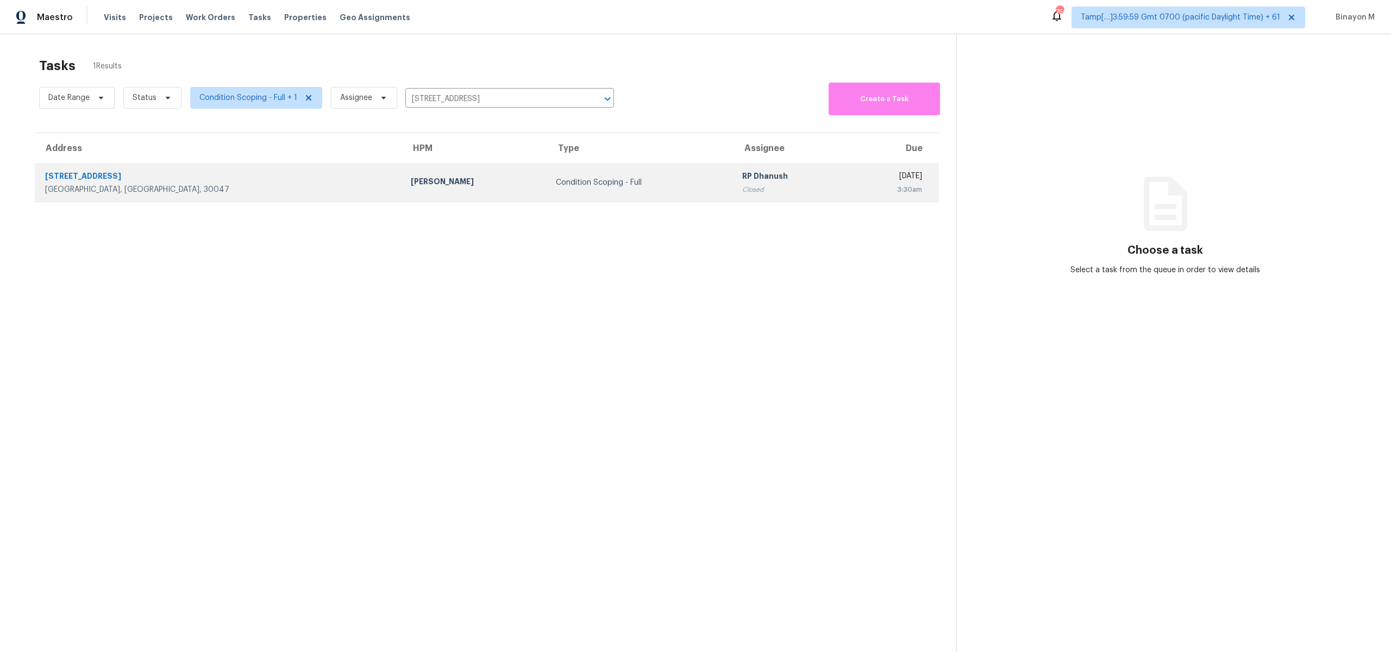
click at [556, 183] on div "Condition Scoping - Full" at bounding box center [640, 182] width 169 height 11
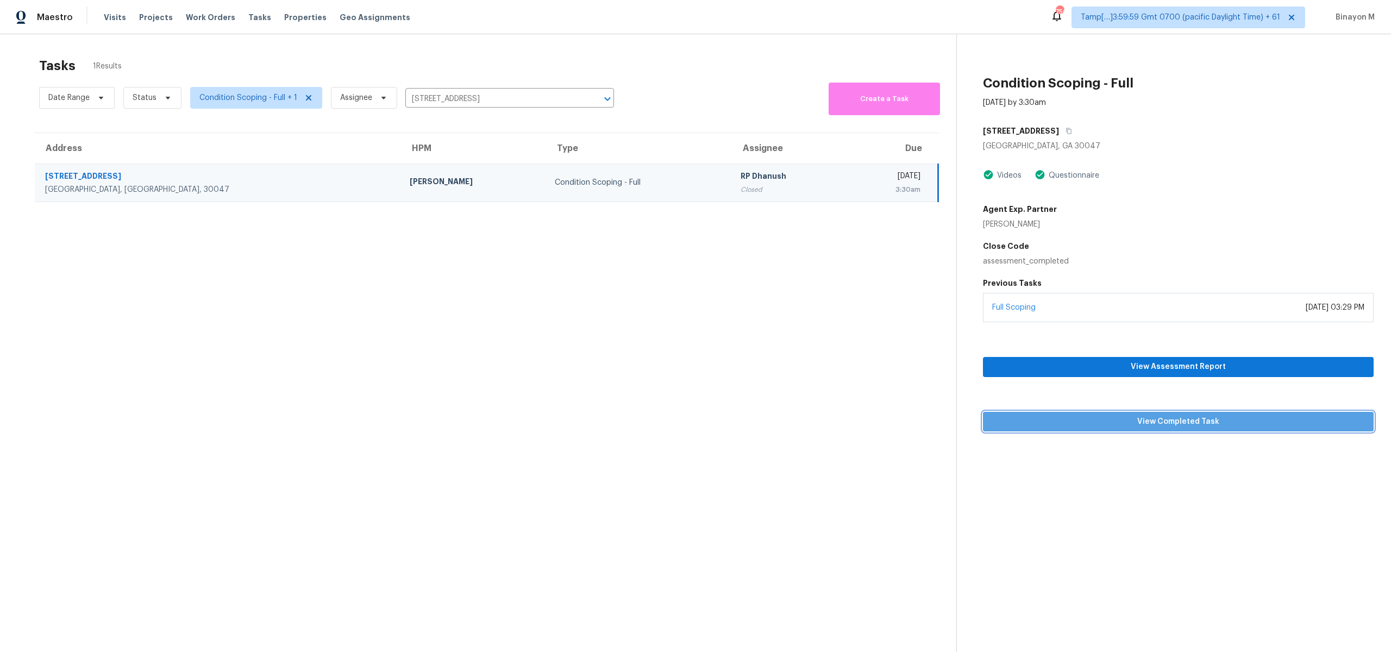
click at [1191, 423] on span "View Completed Task" at bounding box center [1178, 422] width 373 height 14
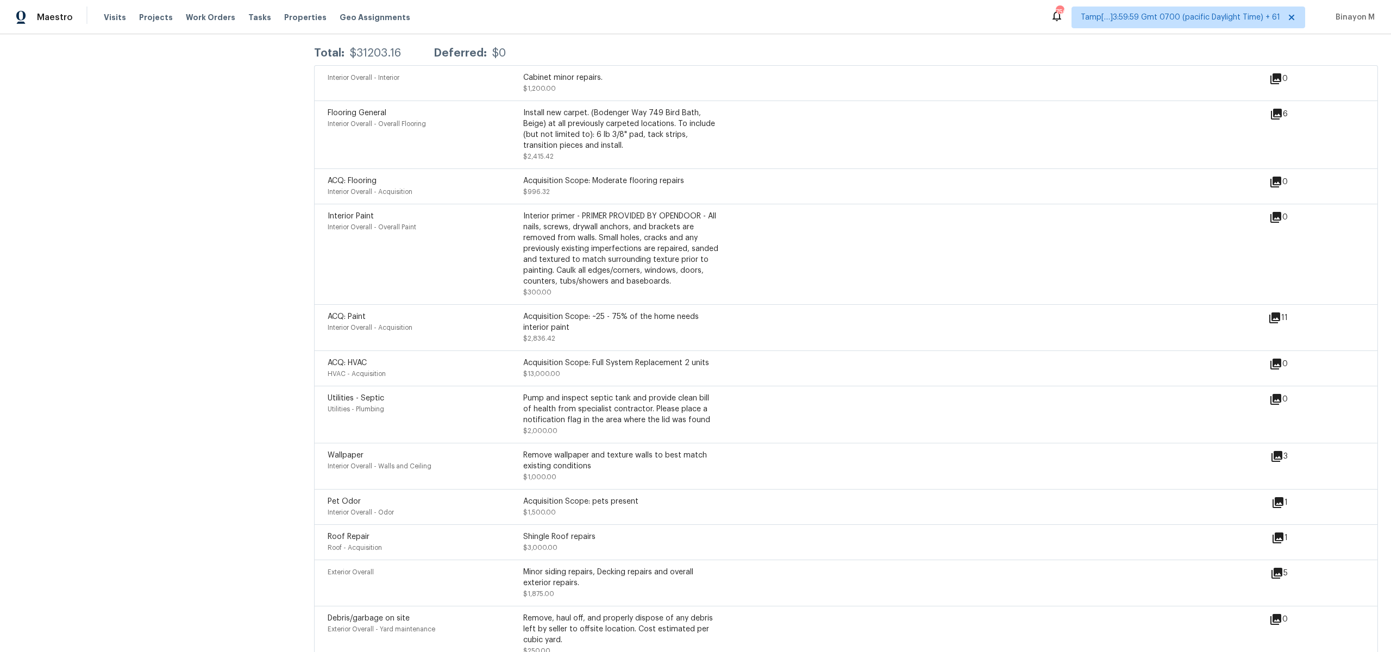
scroll to position [1518, 0]
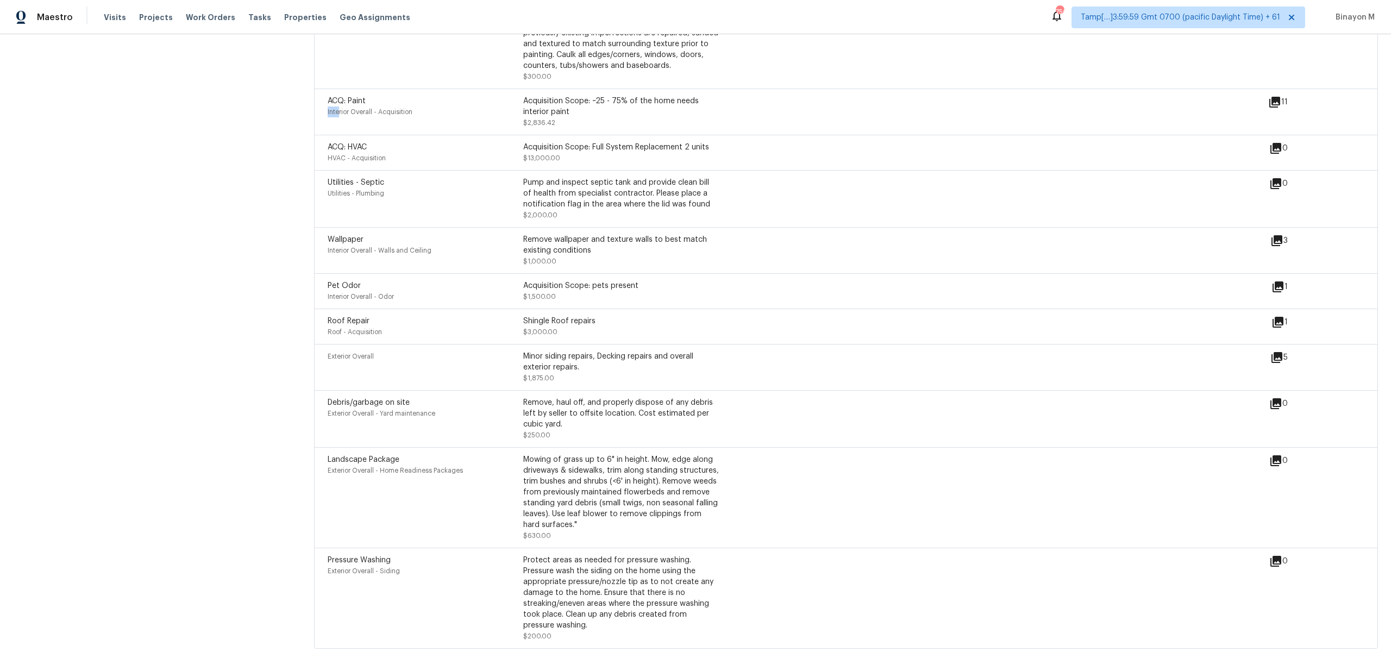
drag, startPoint x: 368, startPoint y: 96, endPoint x: 341, endPoint y: 100, distance: 28.0
click at [340, 100] on div "ACQ: Paint Interior Overall - Acquisition" at bounding box center [426, 112] width 196 height 33
drag, startPoint x: 381, startPoint y: 141, endPoint x: 338, endPoint y: 145, distance: 43.1
click at [336, 146] on div "ACQ: HVAC HVAC - Acquisition" at bounding box center [426, 153] width 196 height 22
drag, startPoint x: 390, startPoint y: 169, endPoint x: 348, endPoint y: 199, distance: 51.9
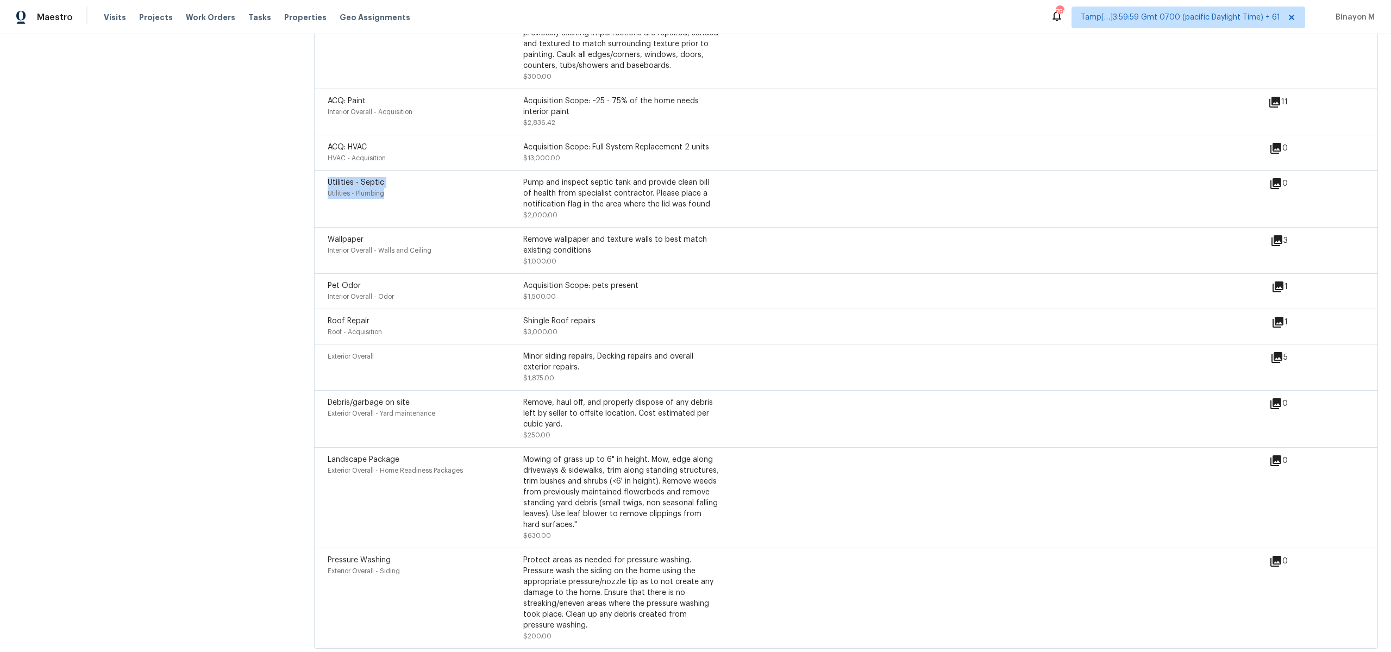
click at [348, 199] on div "Utilities - Septic Utilities - Plumbing" at bounding box center [426, 198] width 196 height 43
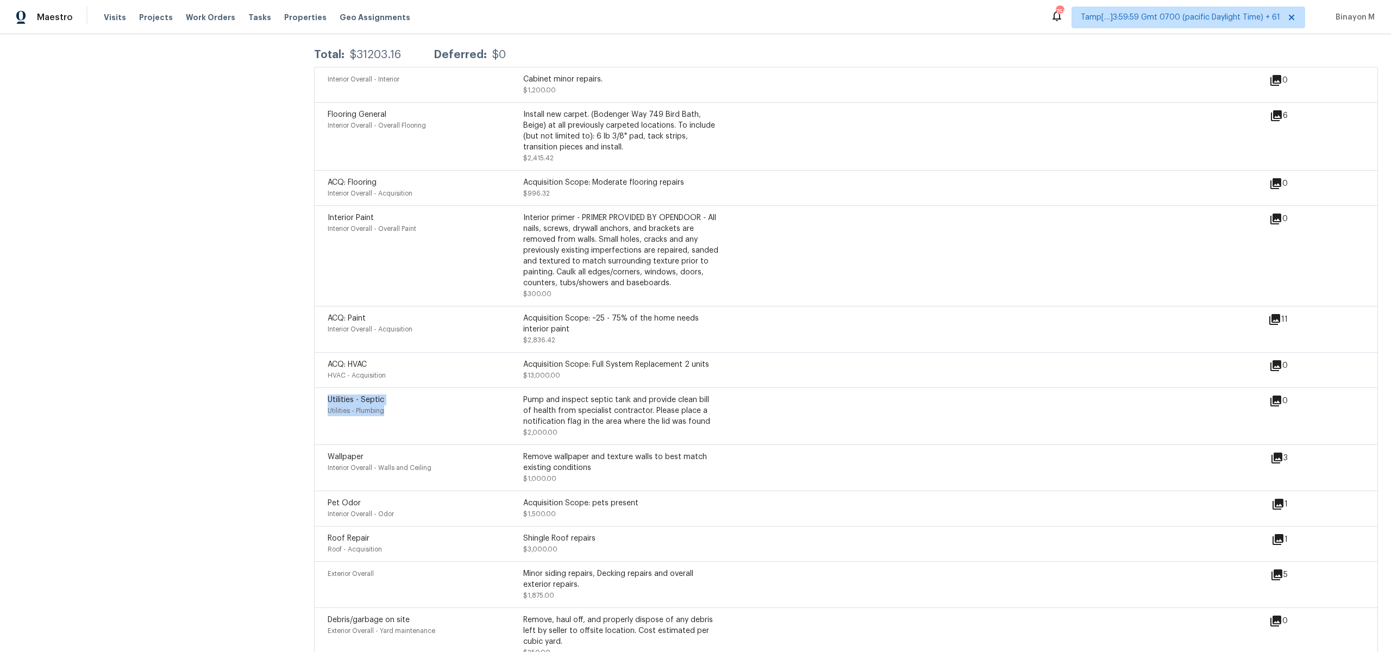
scroll to position [1278, 0]
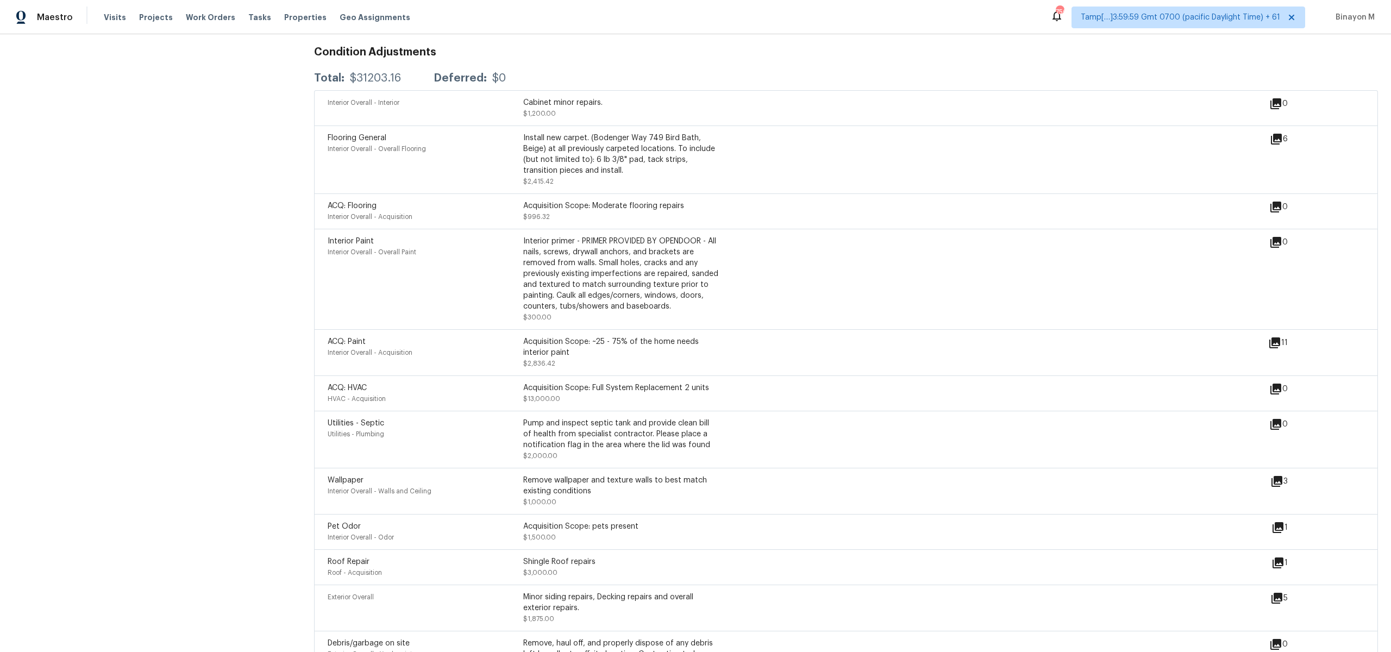
click at [741, 177] on div "Flooring General Interior Overall - Overall Flooring Install new carpet. (Boden…" at bounding box center [799, 160] width 942 height 54
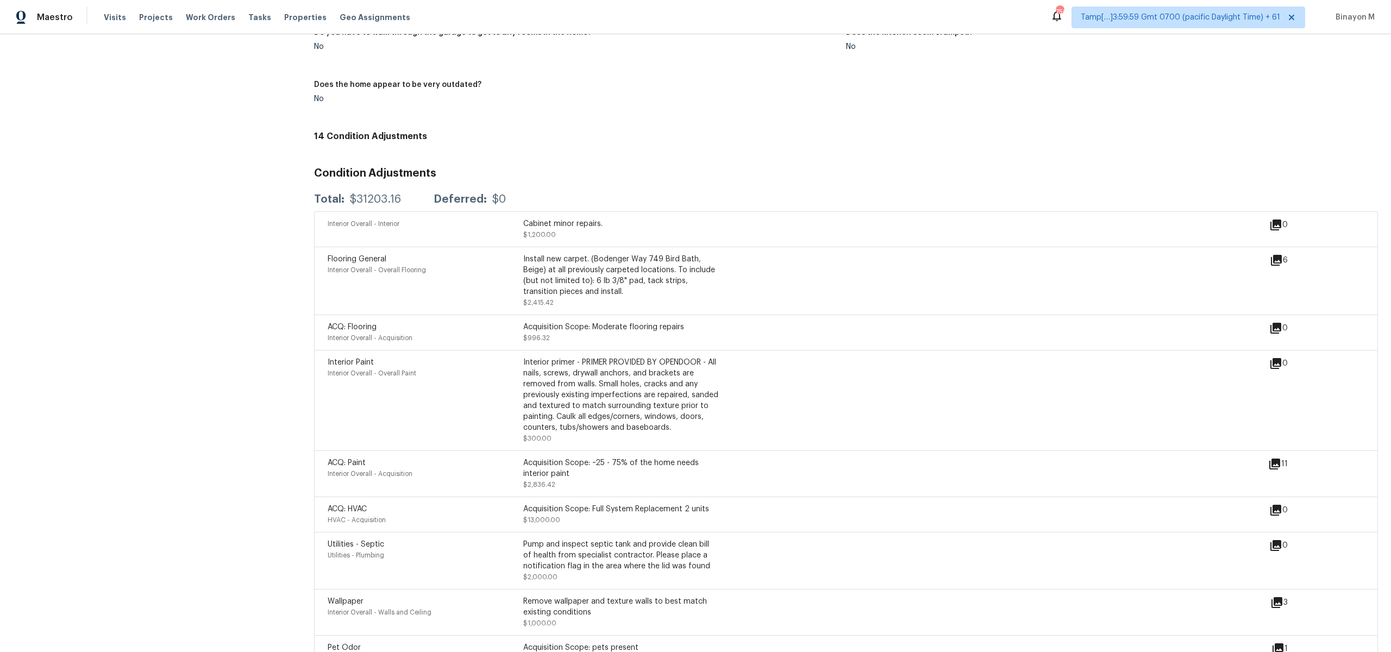
scroll to position [1249, 0]
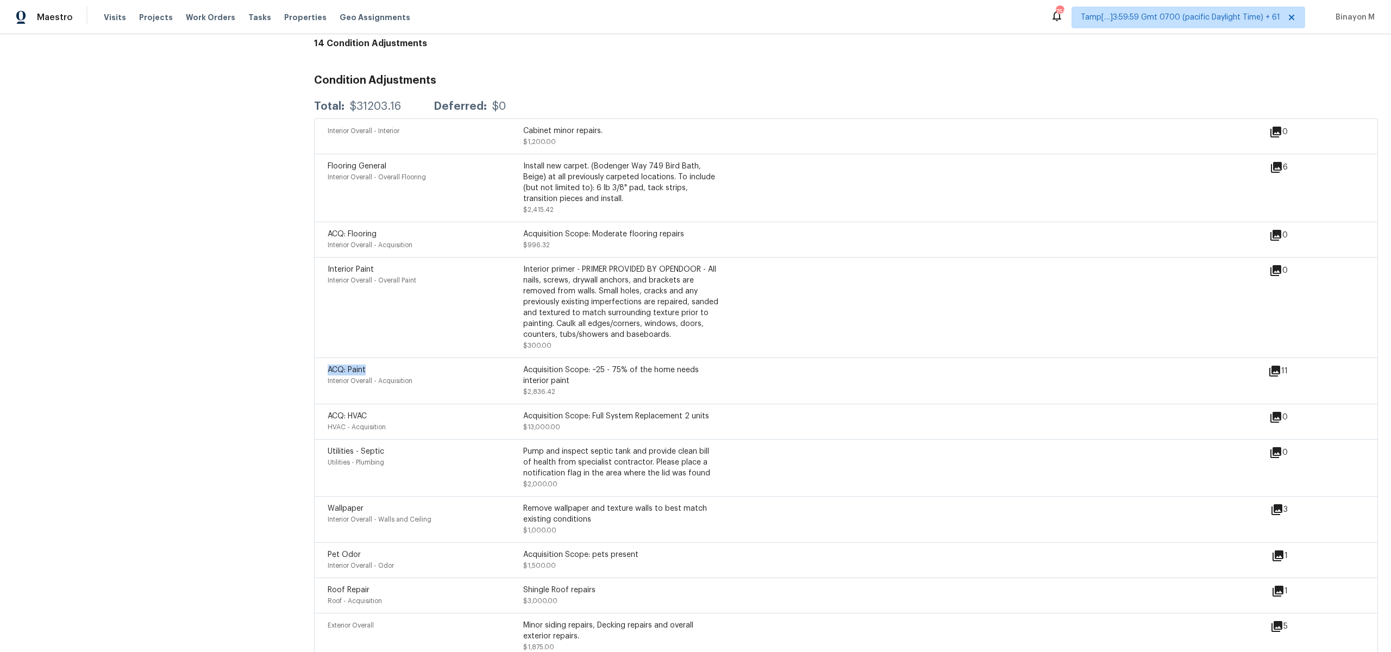
drag, startPoint x: 372, startPoint y: 362, endPoint x: 323, endPoint y: 363, distance: 48.4
click at [323, 363] on div "ACQ: Paint Interior Overall - Acquisition Acquisition Scope: ~25 - 75% of the h…" at bounding box center [846, 381] width 1064 height 46
copy span "ACQ: Paint"
click at [411, 174] on span "Interior Overall - Overall Flooring" at bounding box center [377, 177] width 98 height 7
drag, startPoint x: 435, startPoint y: 169, endPoint x: 326, endPoint y: 157, distance: 110.5
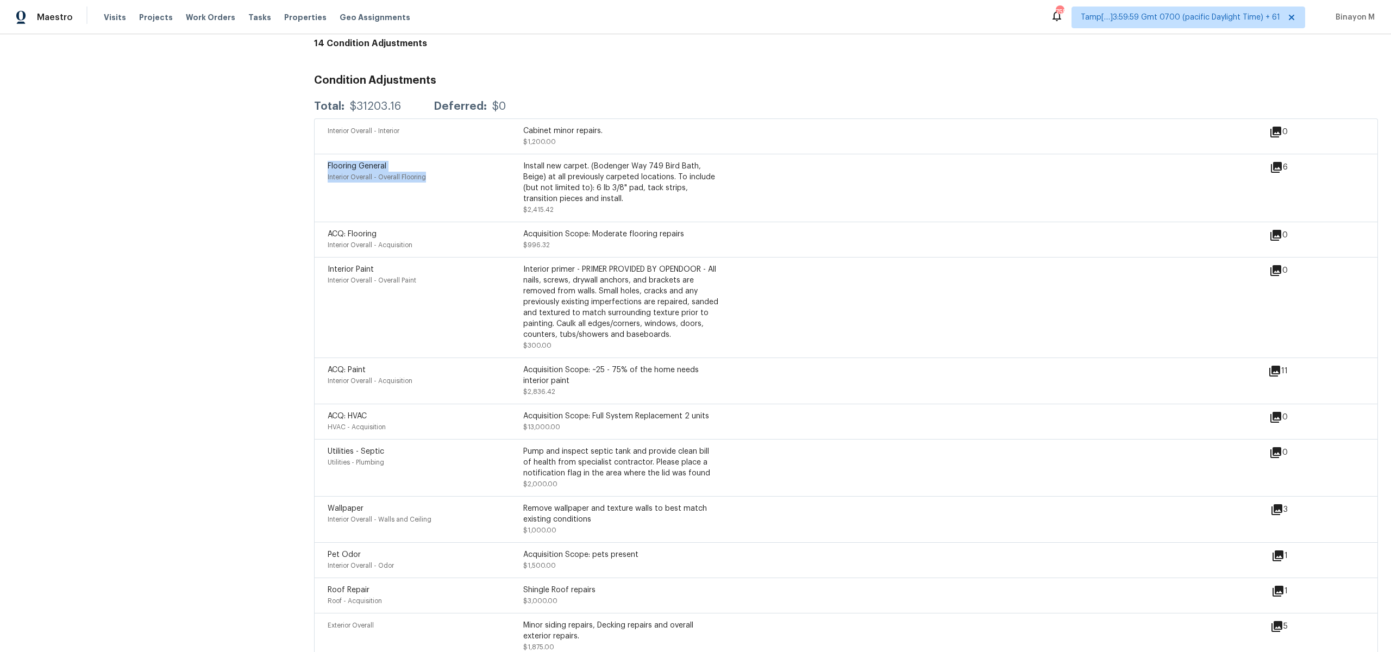
click at [326, 157] on div "Flooring General Interior Overall - Overall Flooring Install new carpet. (Boden…" at bounding box center [846, 188] width 1064 height 68
copy div "Flooring General Interior Overall - Overall Flooring"
drag, startPoint x: 424, startPoint y: 239, endPoint x: 319, endPoint y: 230, distance: 105.8
click at [319, 230] on div "ACQ: Flooring Interior Overall - Acquisition Acquisition Scope: Moderate floori…" at bounding box center [846, 239] width 1064 height 35
copy div "ACQ: Flooring Interior Overall - Acquisition"
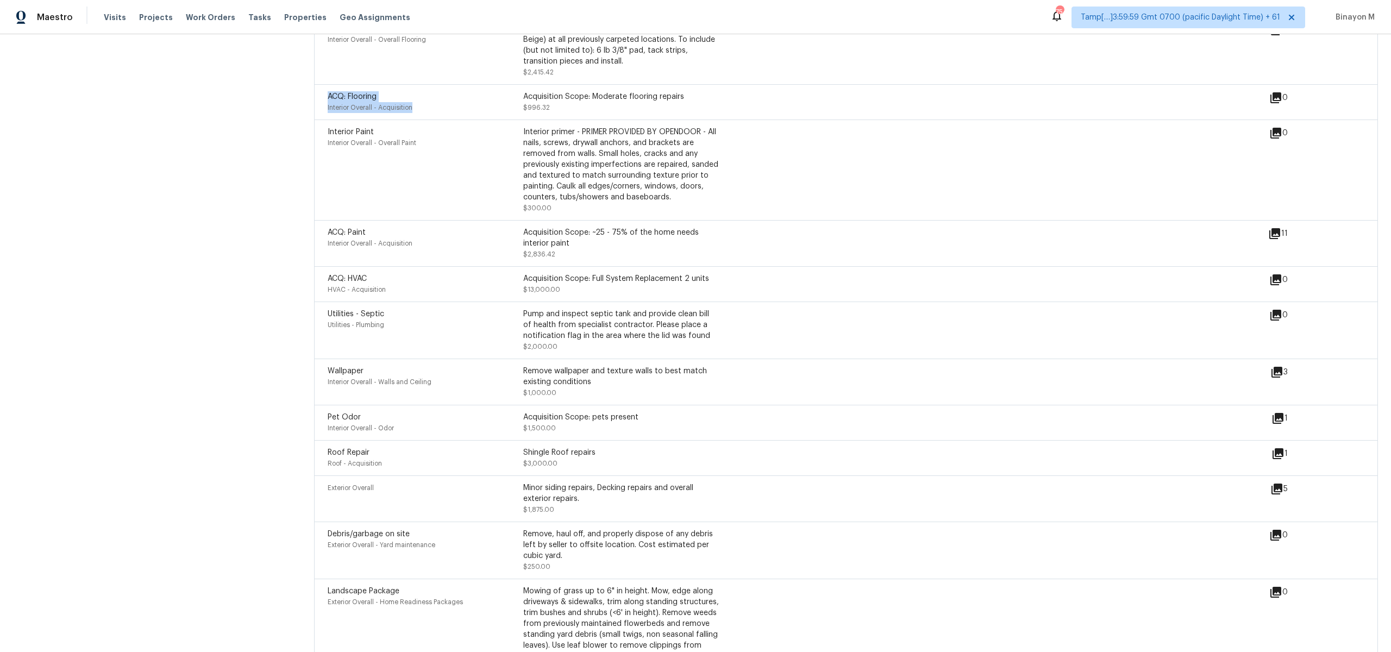
scroll to position [1432, 0]
